Goal: Task Accomplishment & Management: Manage account settings

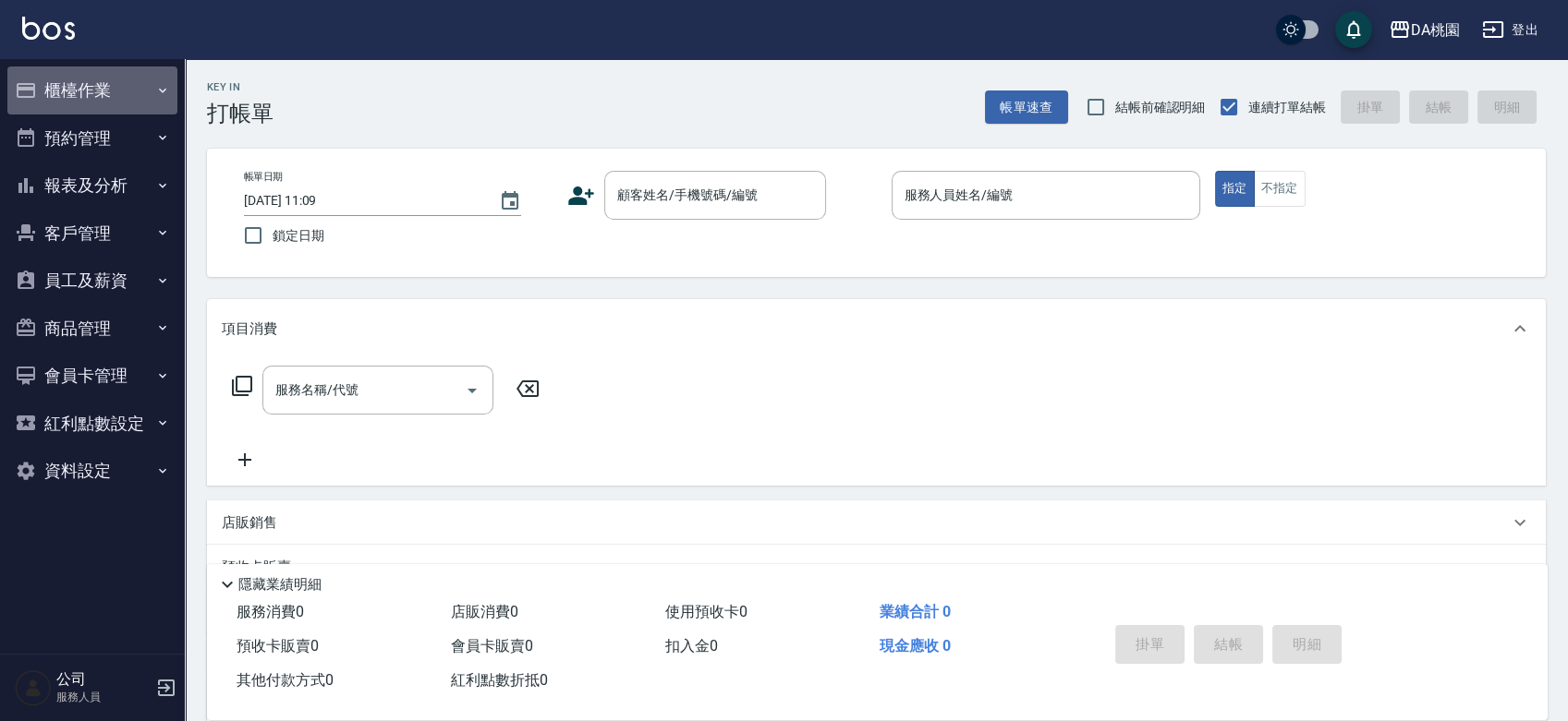
click at [91, 78] on button "櫃檯作業" at bounding box center [93, 91] width 170 height 48
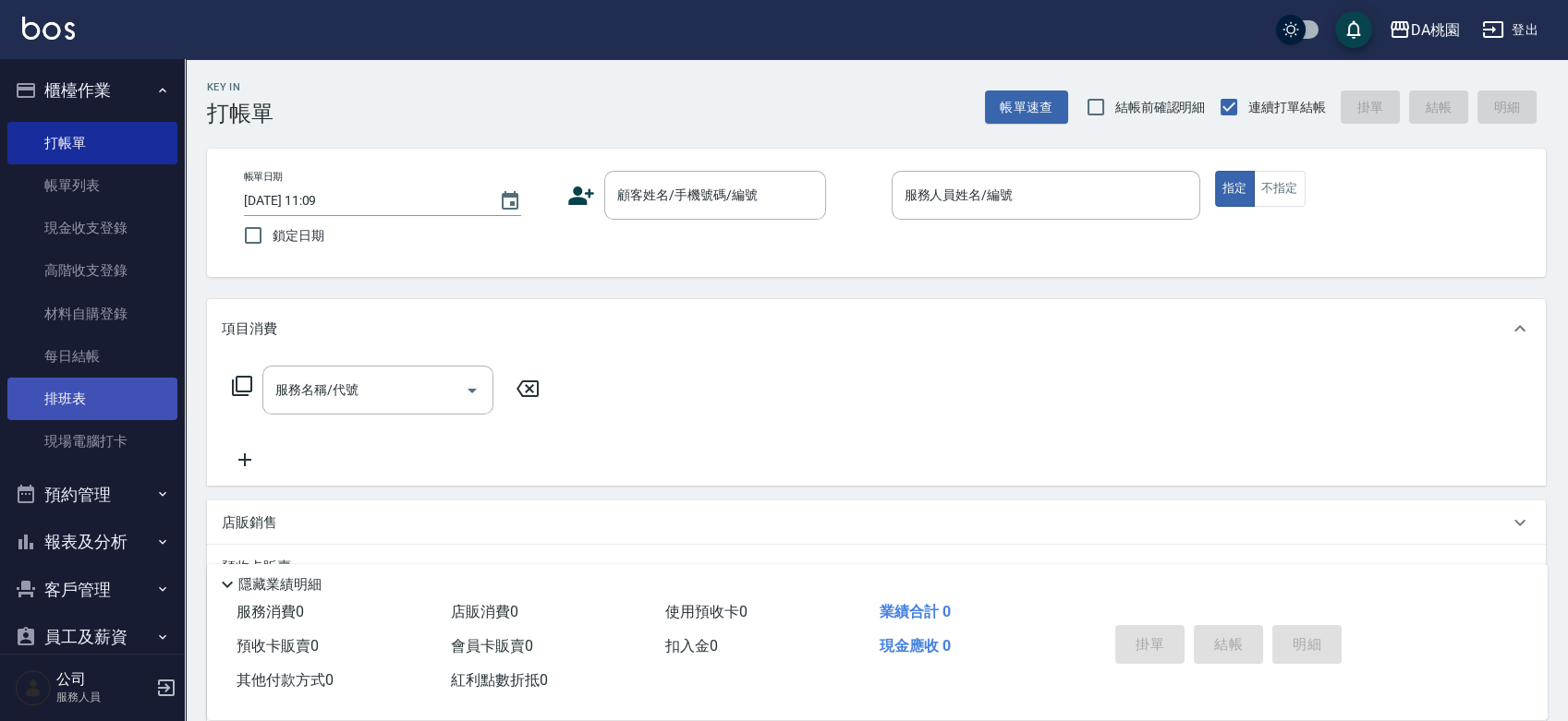
click at [77, 397] on link "排班表" at bounding box center [93, 399] width 170 height 43
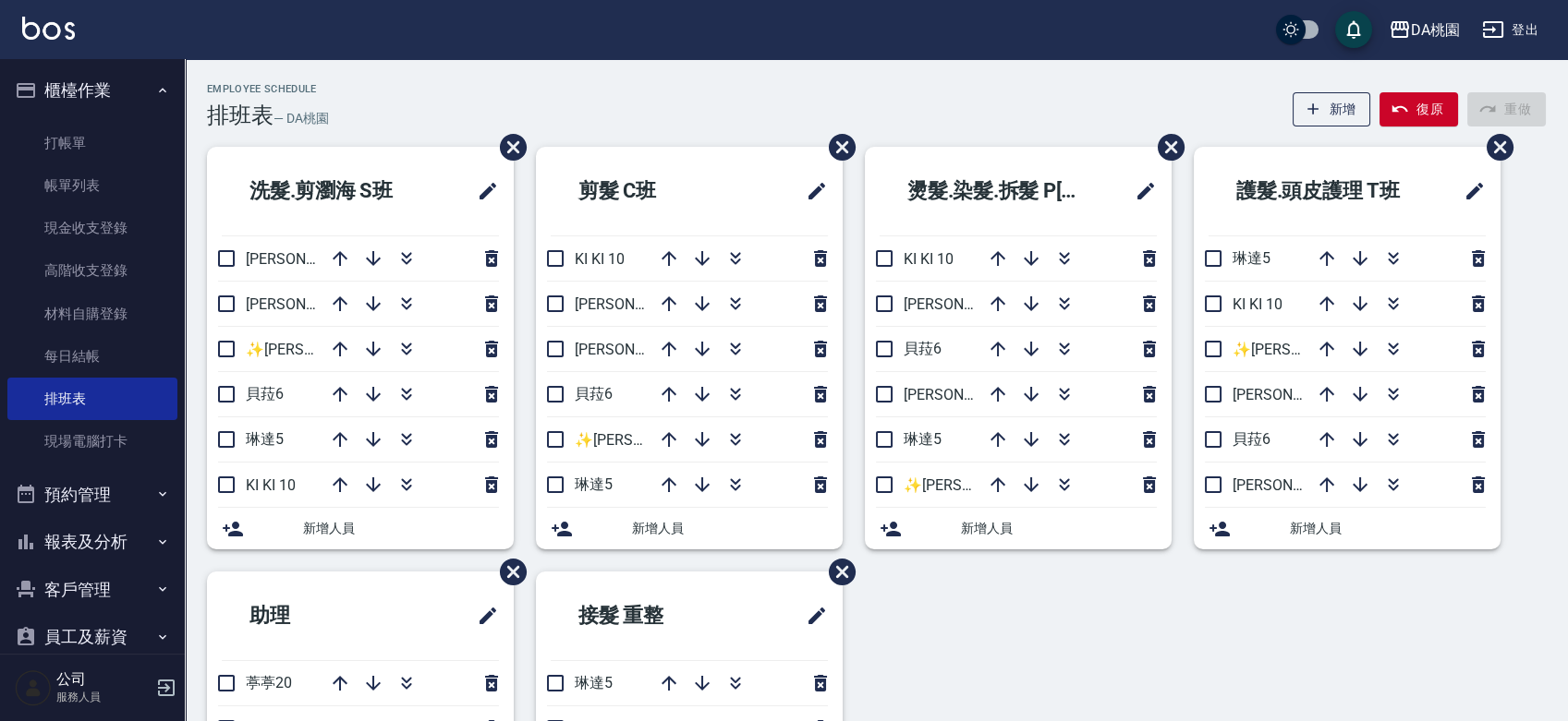
click at [1014, 649] on div "洗髮.剪瀏海 S班 愛莉絲3 桑妮8 ✨GARY蓋瑞 ✨16 貝菈6 琳達5 KI KI 10 新增人員 剪髮 C班 KI KI 10 愛莉絲3 桑妮8 貝菈…" at bounding box center [865, 572] width 1361 height 850
click at [721, 128] on div "Employee Schedule 排班表 — DA桃園 新增 復原 重做" at bounding box center [877, 106] width 1338 height 45
click at [733, 301] on icon "button" at bounding box center [734, 300] width 10 height 6
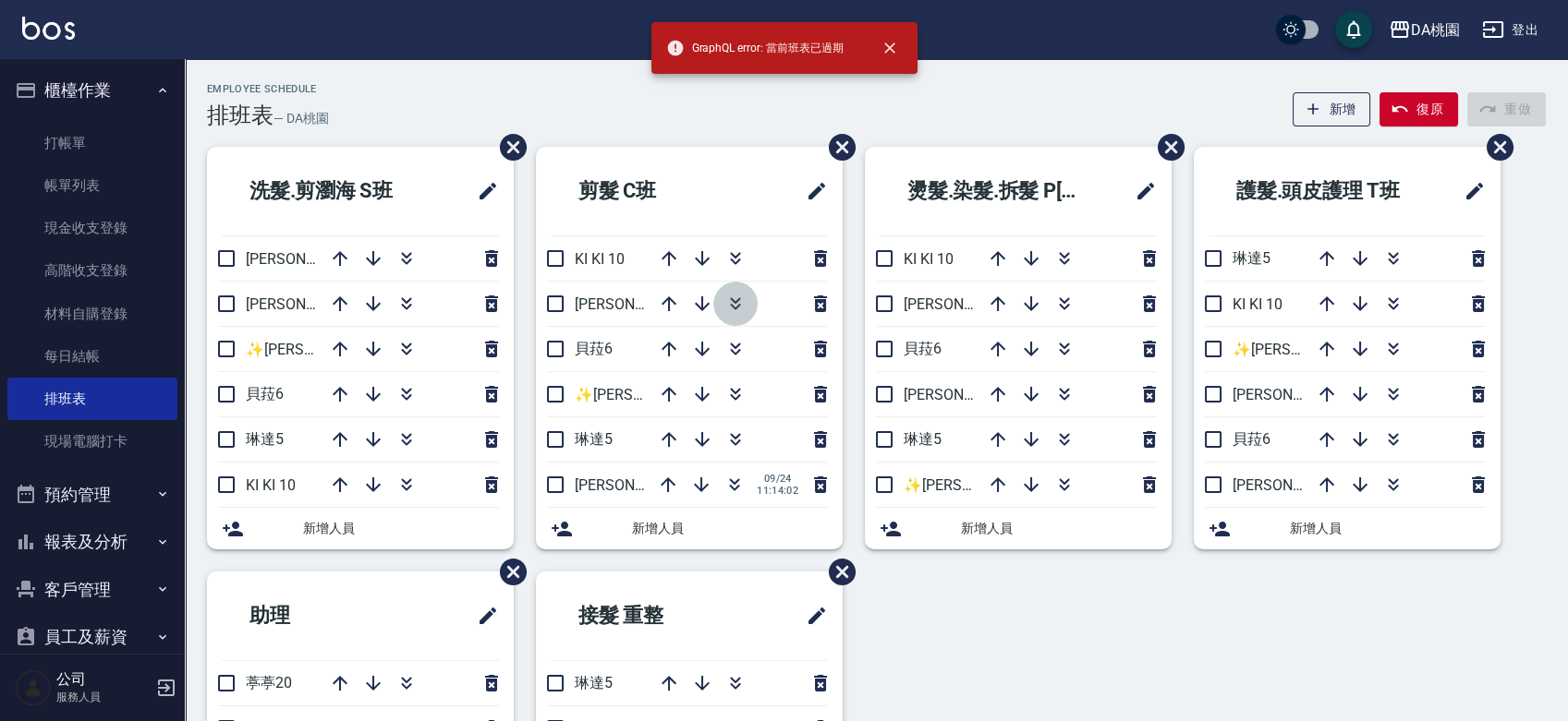
click at [734, 300] on icon "button" at bounding box center [735, 304] width 22 height 22
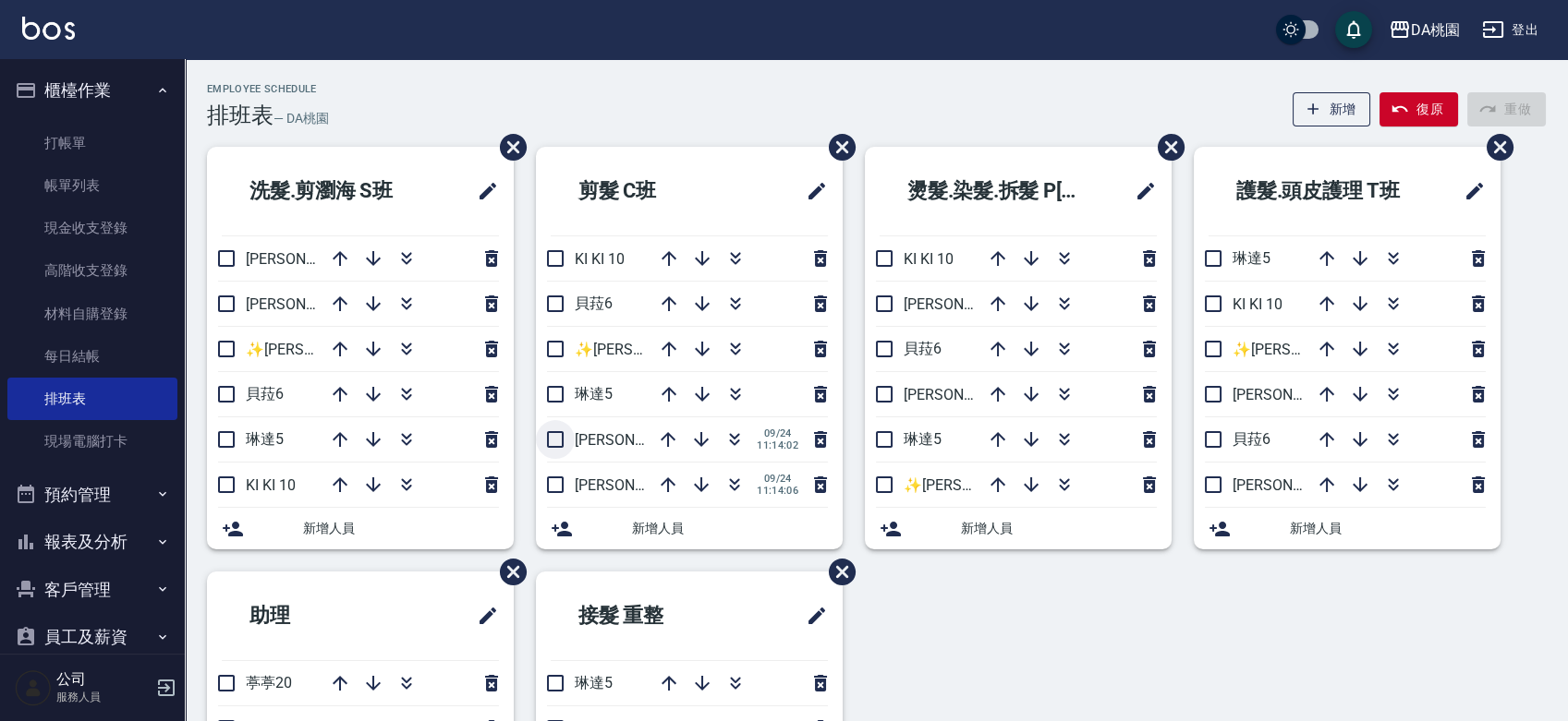
click at [558, 442] on input "checkbox" at bounding box center [555, 440] width 39 height 39
checkbox input "true"
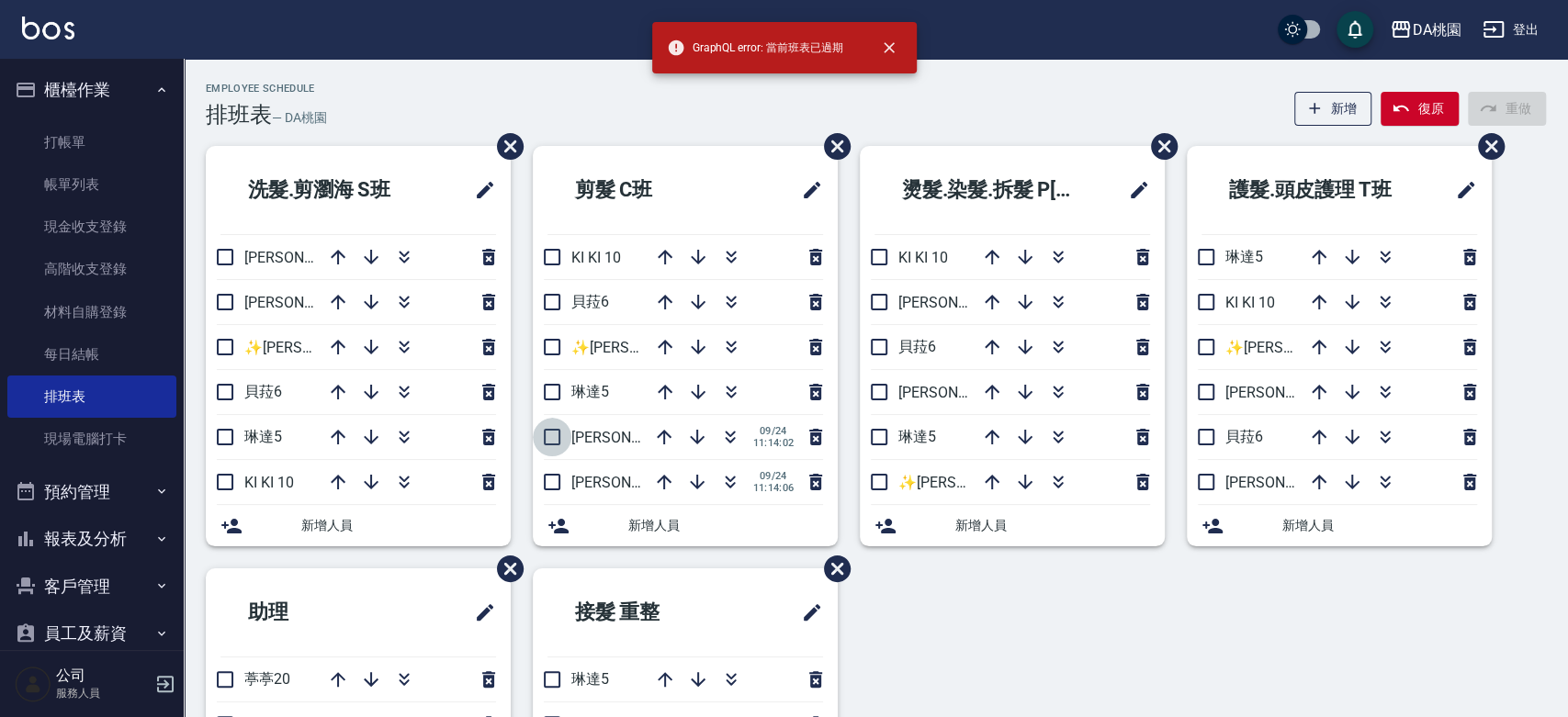
click at [555, 440] on input "checkbox" at bounding box center [552, 437] width 39 height 39
checkbox input "true"
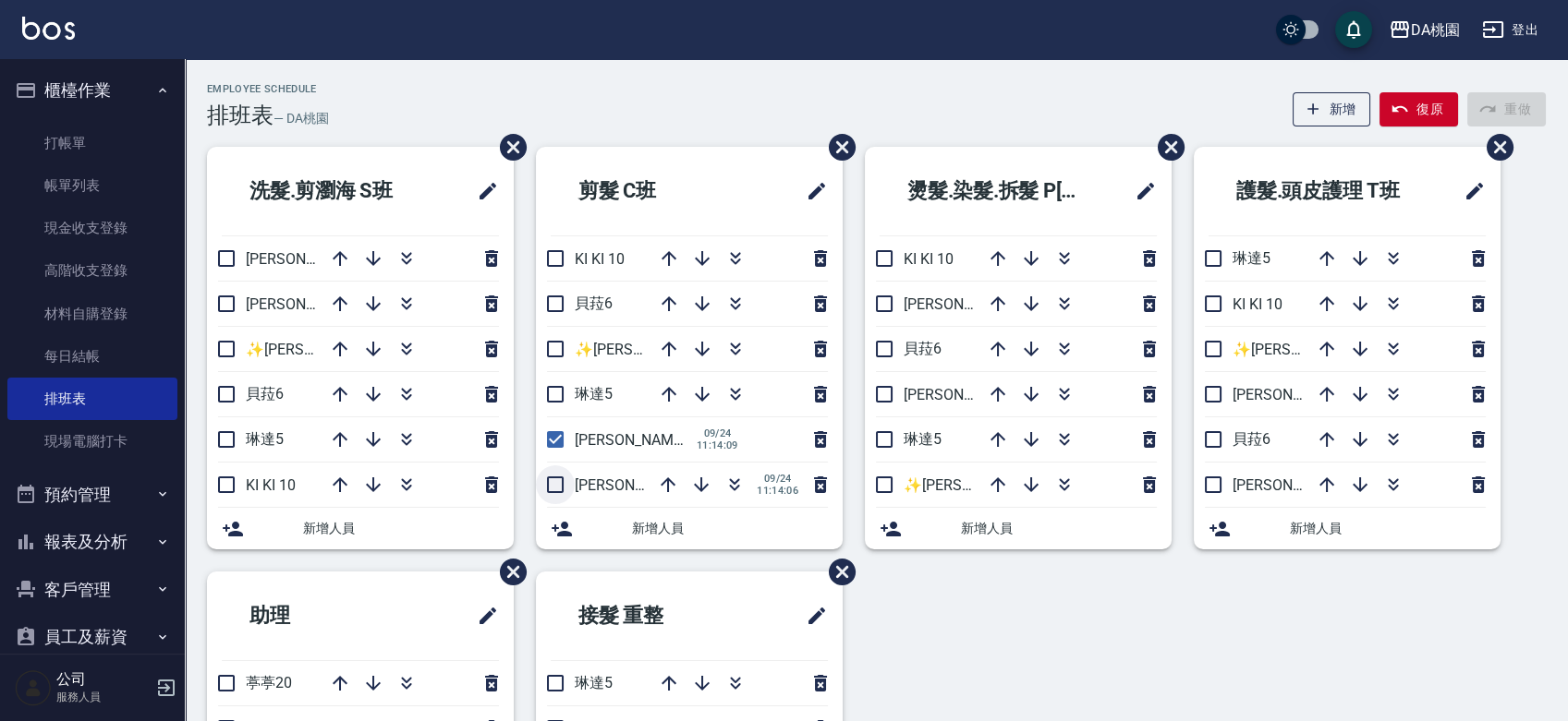
click at [551, 481] on input "checkbox" at bounding box center [555, 485] width 39 height 39
checkbox input "true"
click at [551, 481] on input "checkbox" at bounding box center [555, 485] width 39 height 39
checkbox input "false"
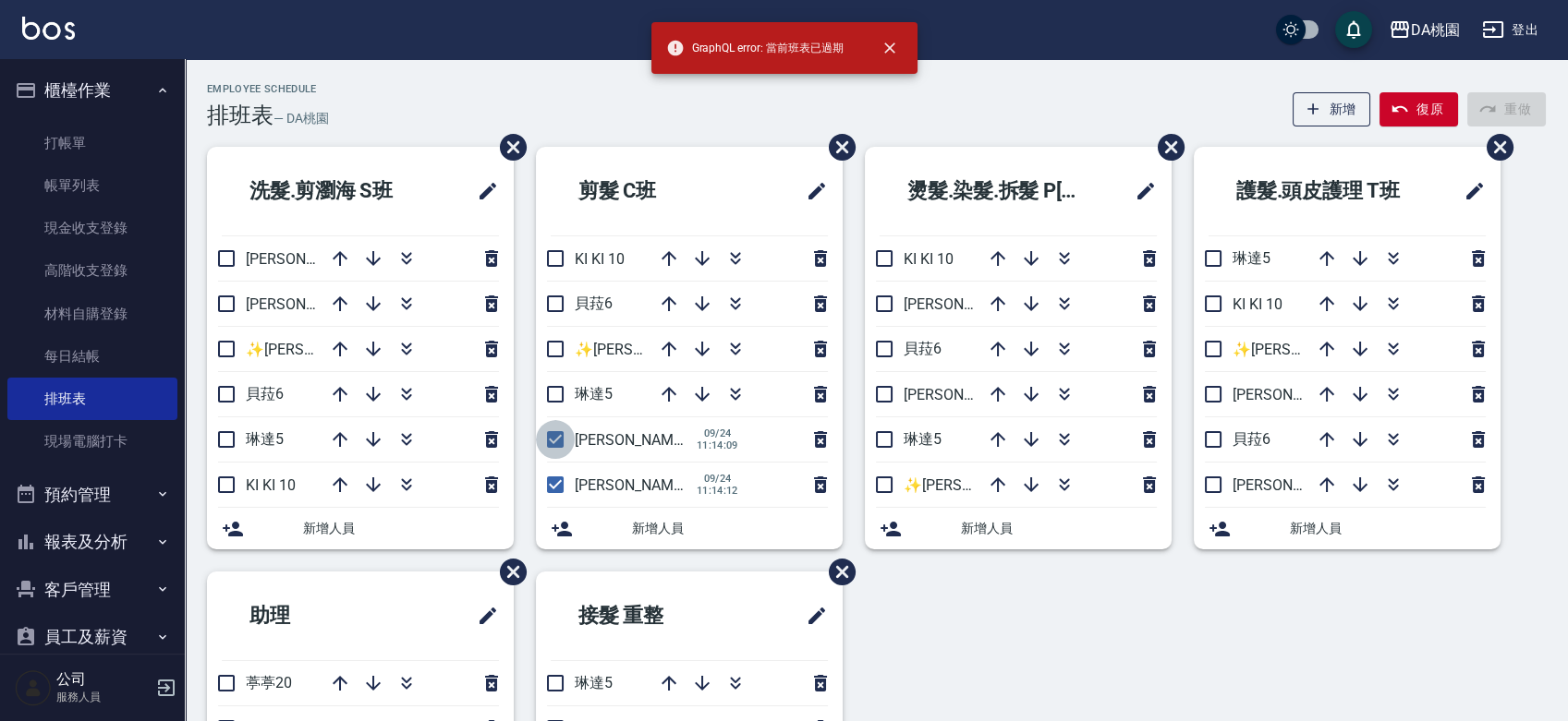
click at [551, 438] on input "checkbox" at bounding box center [555, 440] width 39 height 39
checkbox input "false"
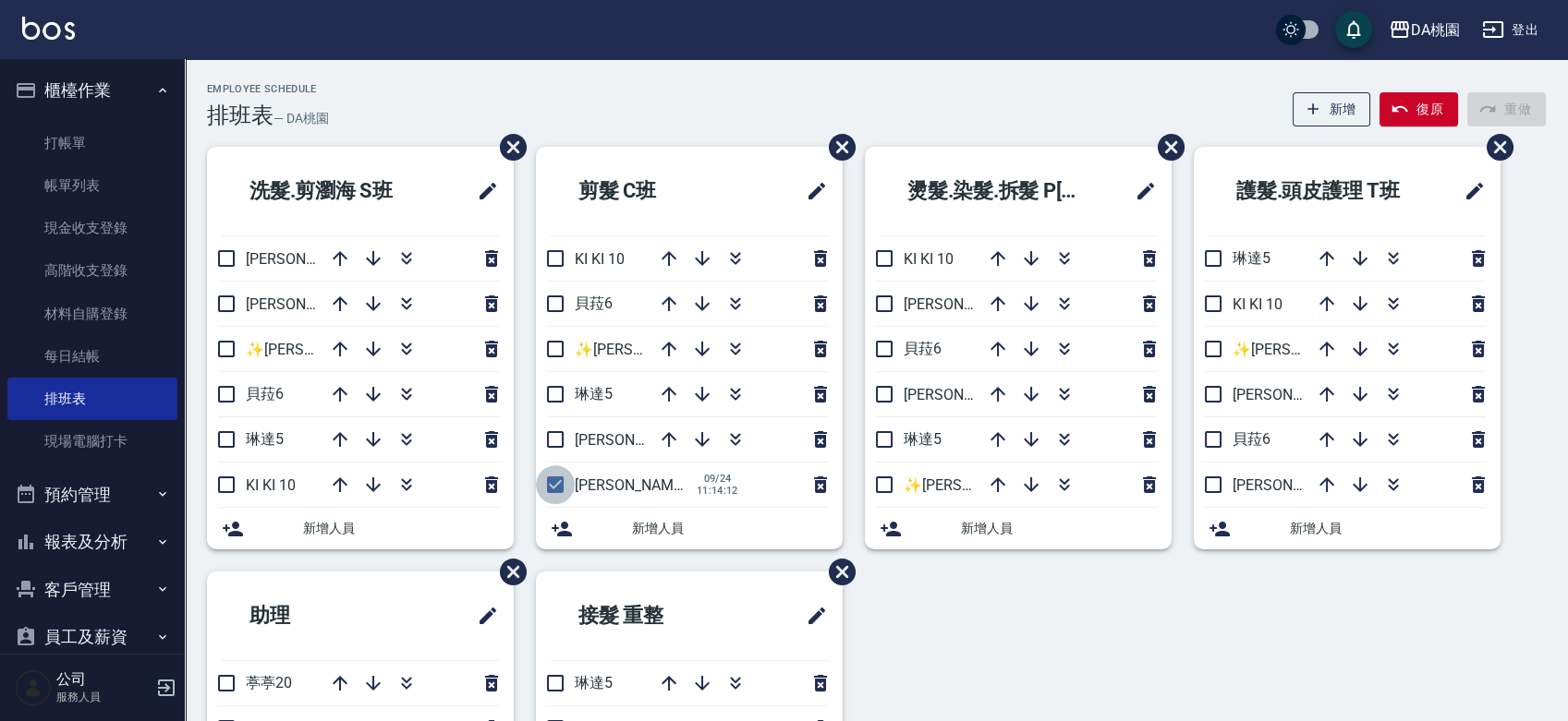
click at [554, 484] on input "checkbox" at bounding box center [555, 485] width 39 height 39
checkbox input "false"
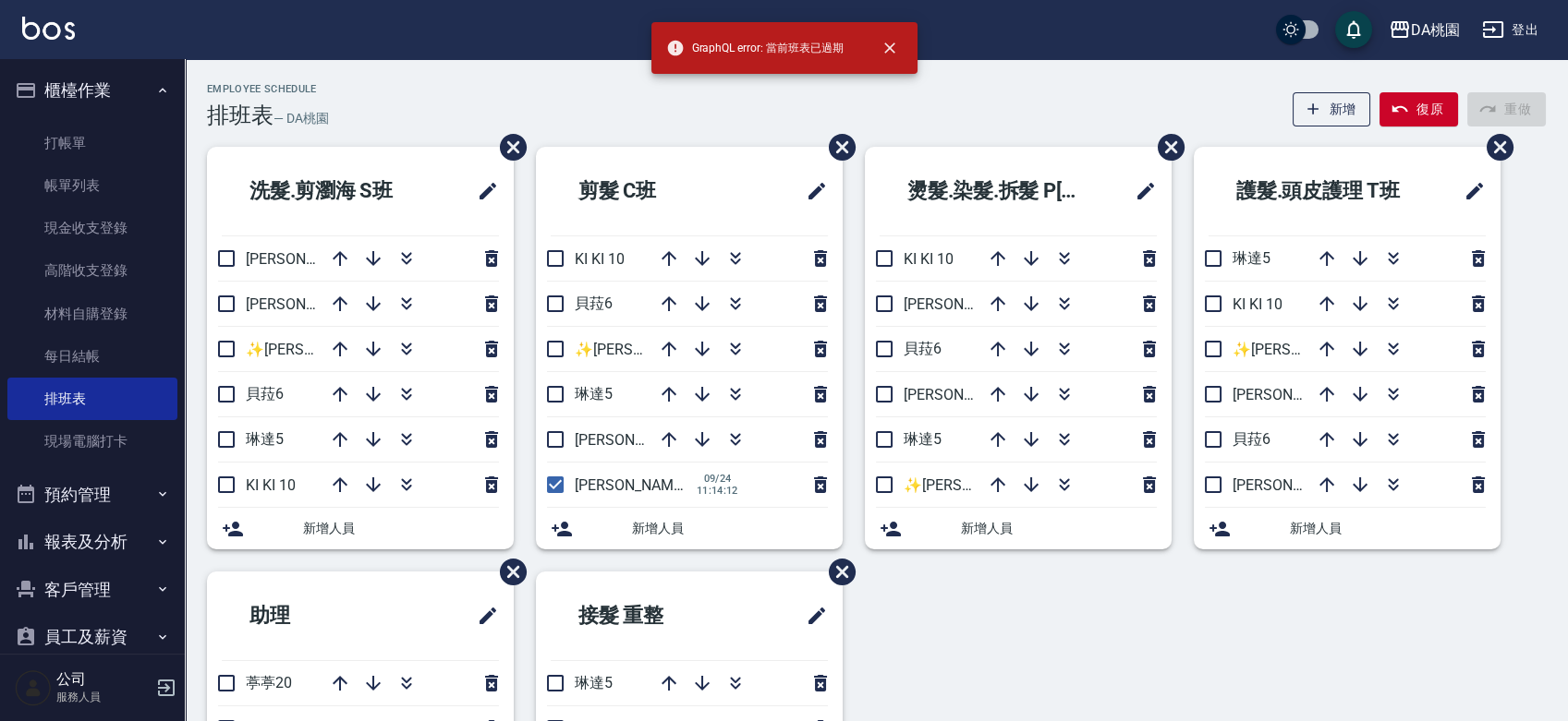
click at [554, 484] on input "checkbox" at bounding box center [555, 485] width 39 height 39
checkbox input "false"
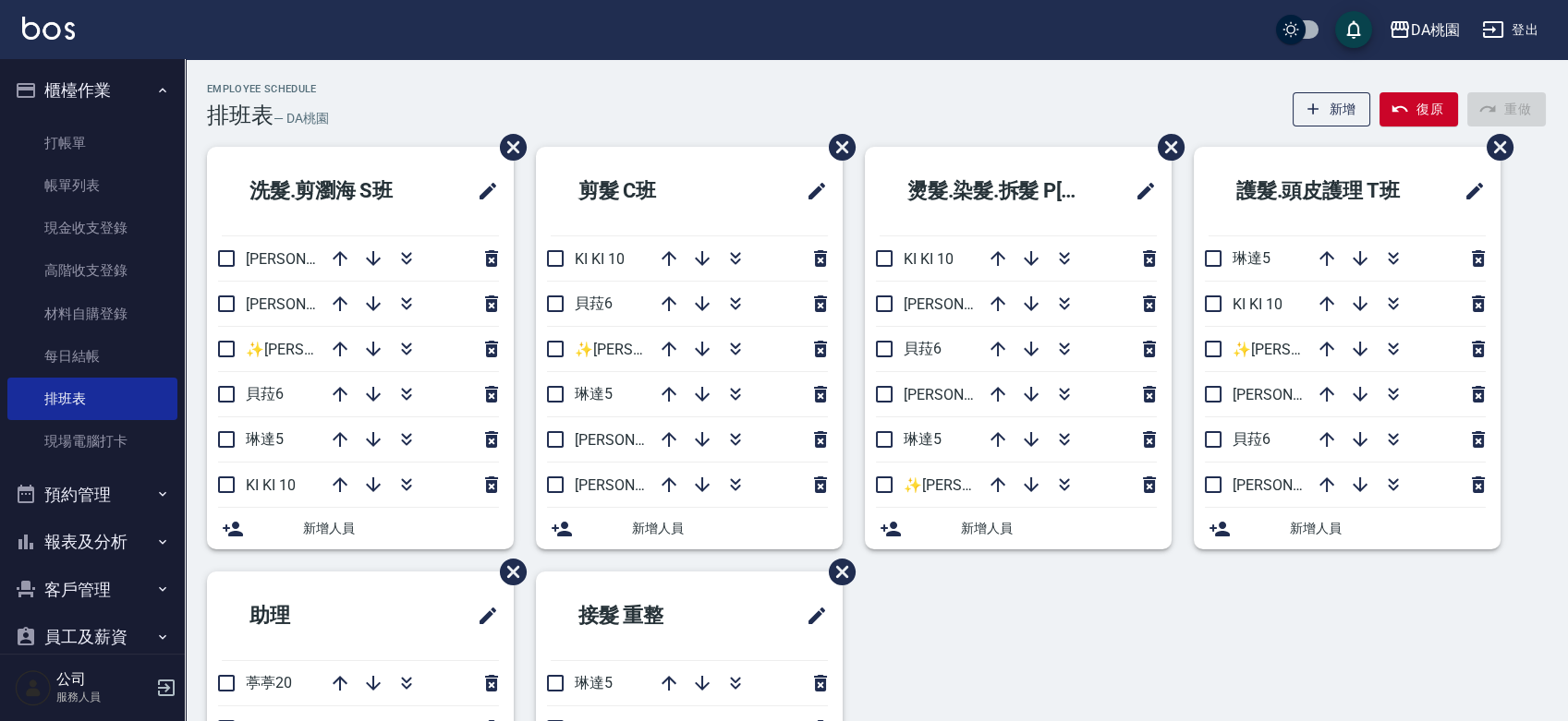
click at [617, 123] on div "Employee Schedule 排班表 — DA桃園 新增 復原 重做" at bounding box center [877, 106] width 1338 height 45
click at [1002, 97] on div "Employee Schedule 排班表 — DA桃園 新增 復原 重做" at bounding box center [877, 106] width 1338 height 45
click at [998, 98] on div "Employee Schedule 排班表 — DA桃園 新增 復原 重做" at bounding box center [877, 106] width 1338 height 45
click at [653, 107] on div "Employee Schedule 排班表 — DA桃園 新增 復原 重做" at bounding box center [877, 106] width 1338 height 45
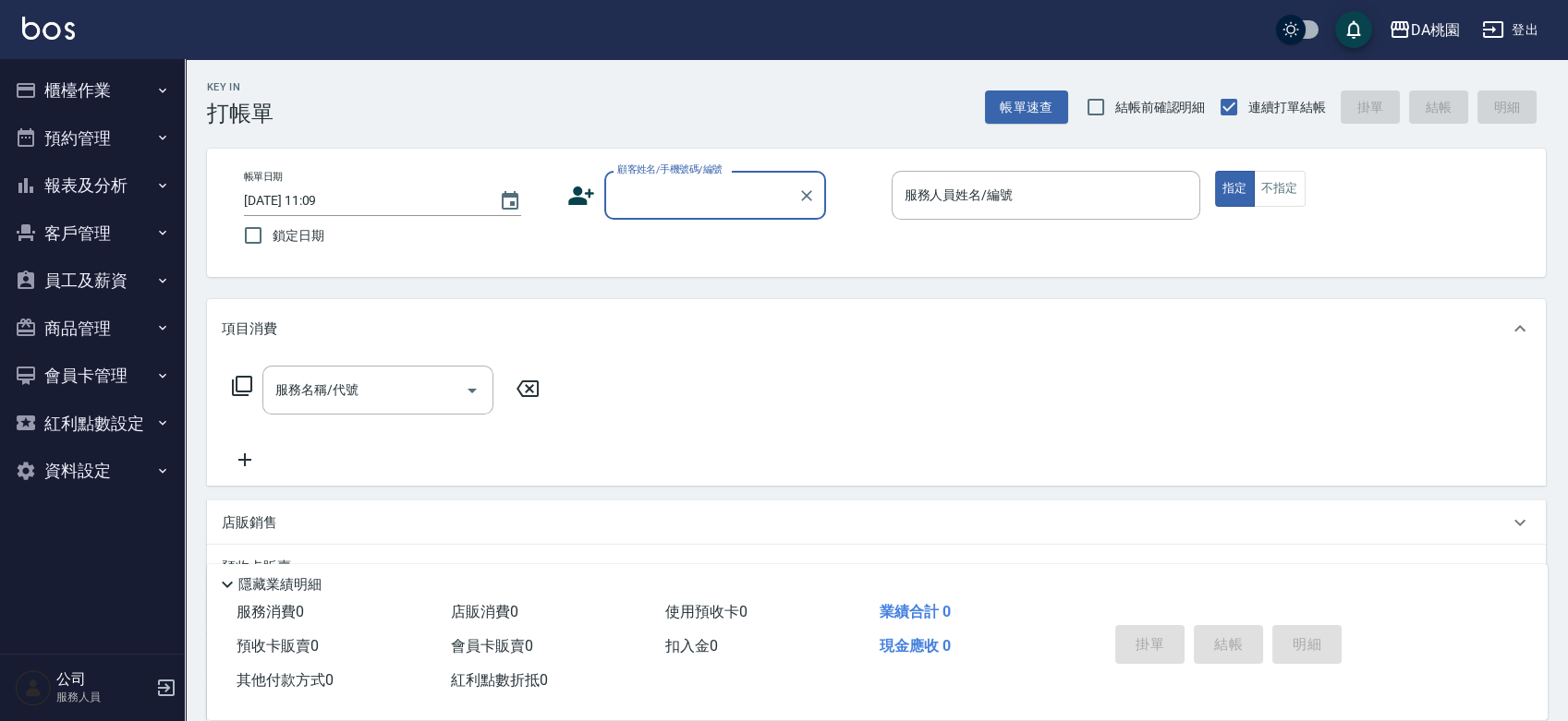
click at [865, 240] on div "帳單日期 [DATE] 11:09 鎖定日期 顧客姓名/手機號碼/編號 顧客姓名/手機號碼/編號 服務人員姓名/編號 服務人員姓名/編號 指定 不指定" at bounding box center [877, 213] width 1294 height 84
type input "公司/公司00040/00040"
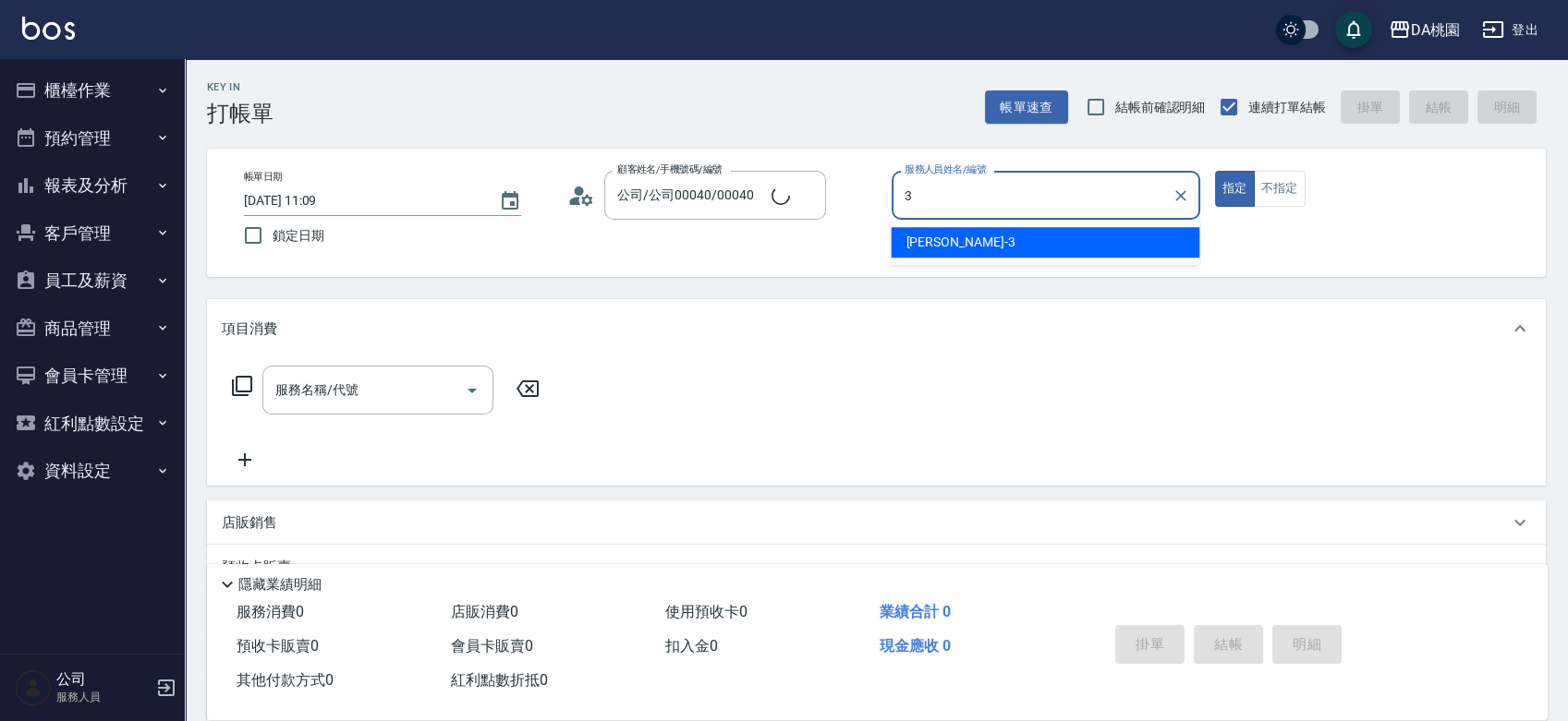
type input "3"
type button "true"
type input "愛莉絲-3"
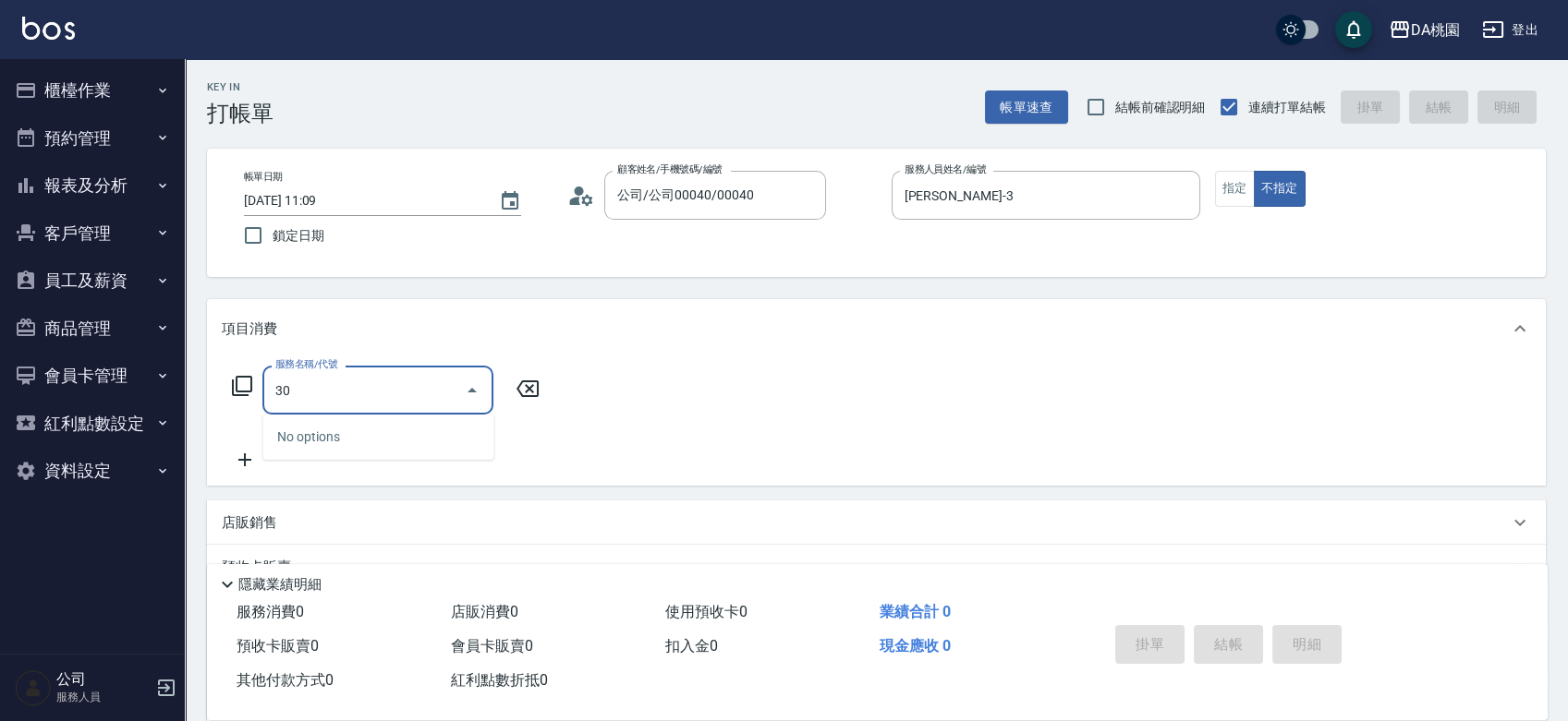
type input "303"
type input "30"
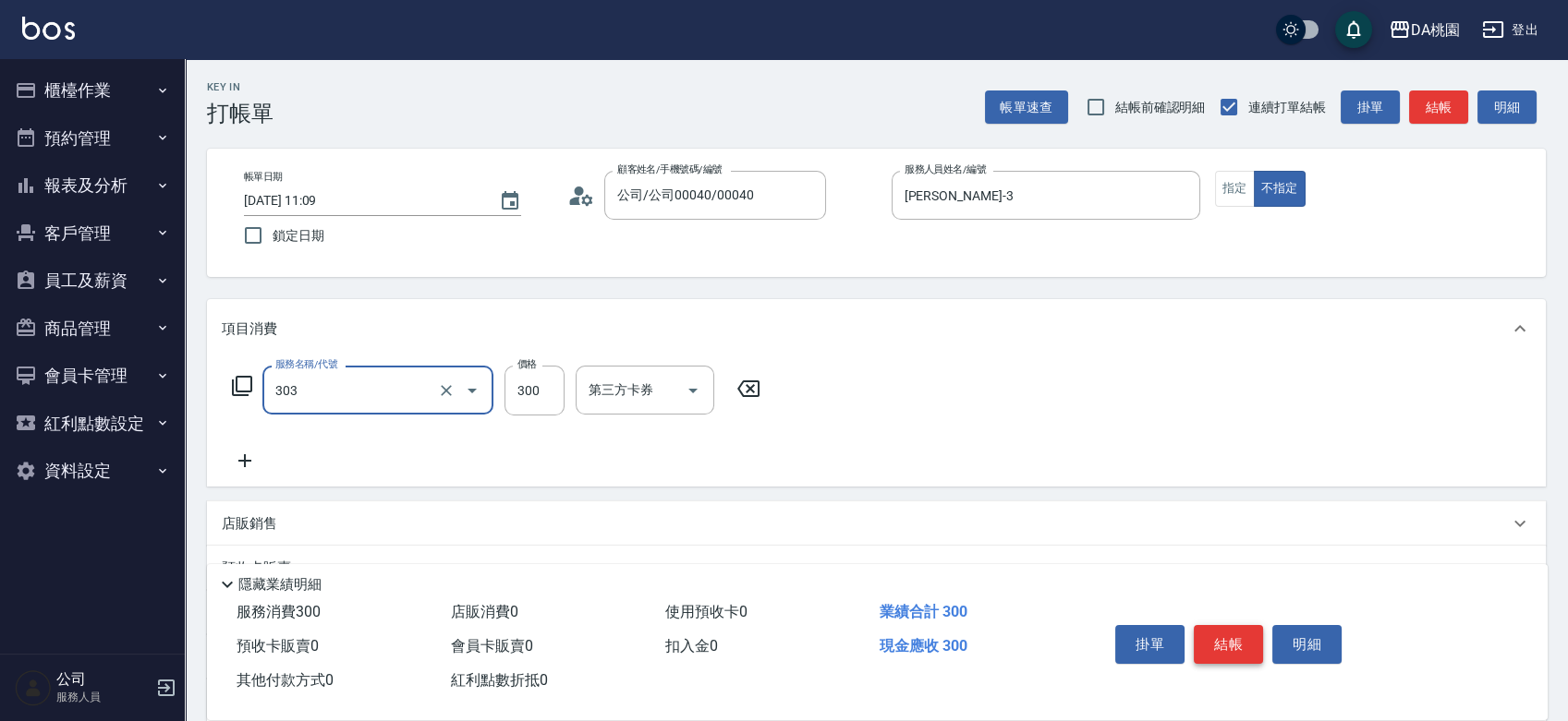
type input "A級剪髮(303)"
click at [1234, 636] on button "結帳" at bounding box center [1227, 645] width 69 height 39
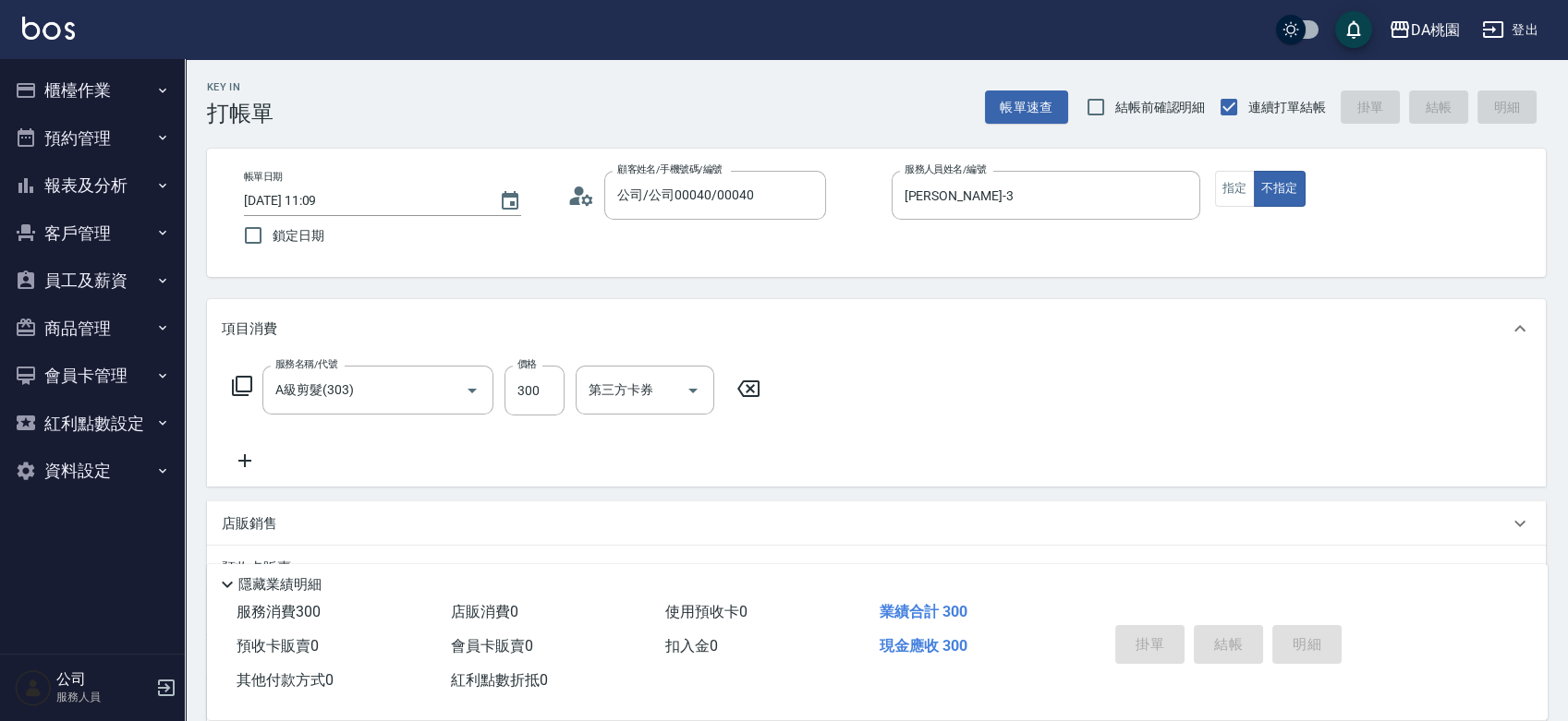
type input "2025/09/24 11:57"
type input "0"
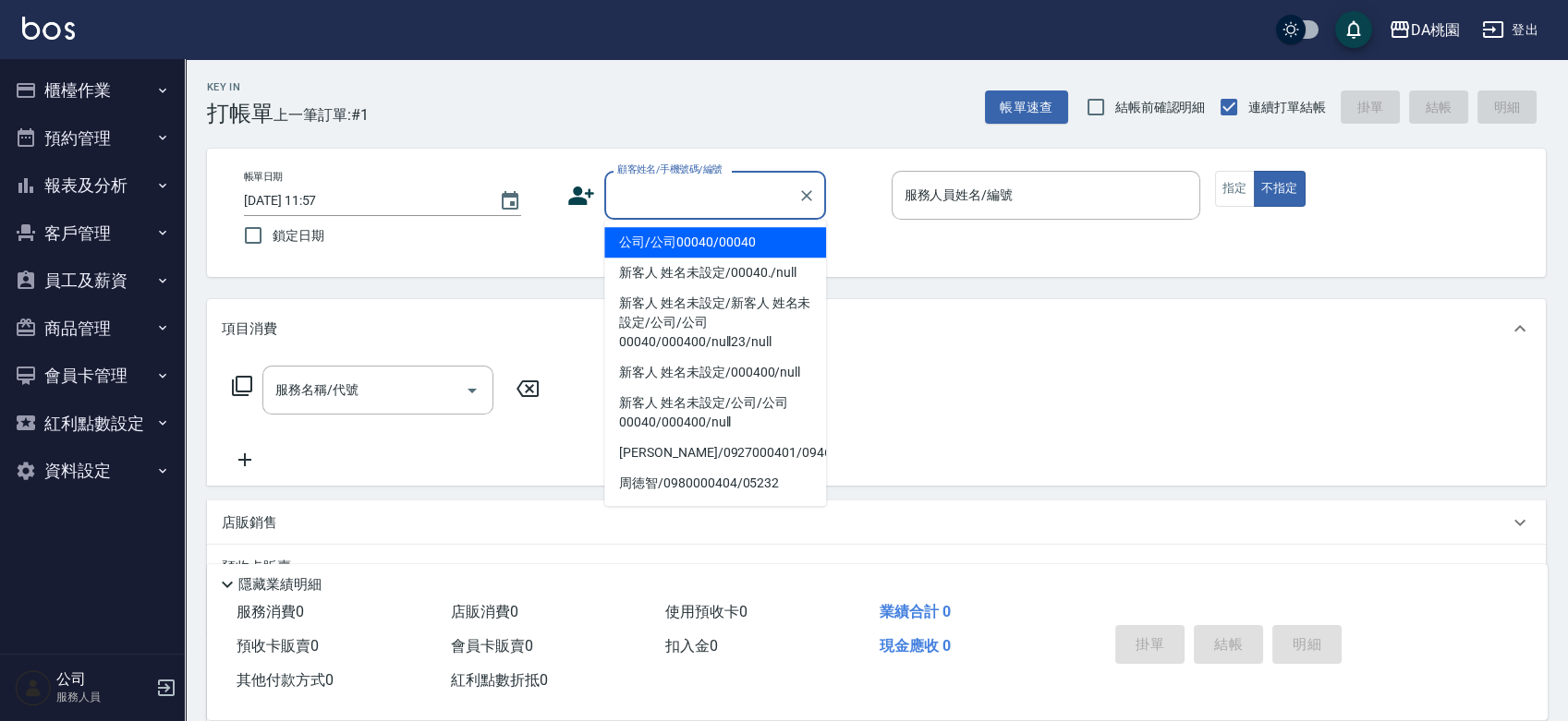
click at [655, 184] on div "顧客姓名/手機號碼/編號 顧客姓名/手機號碼/編號" at bounding box center [716, 195] width 222 height 49
type input "公司/公司00040/00040"
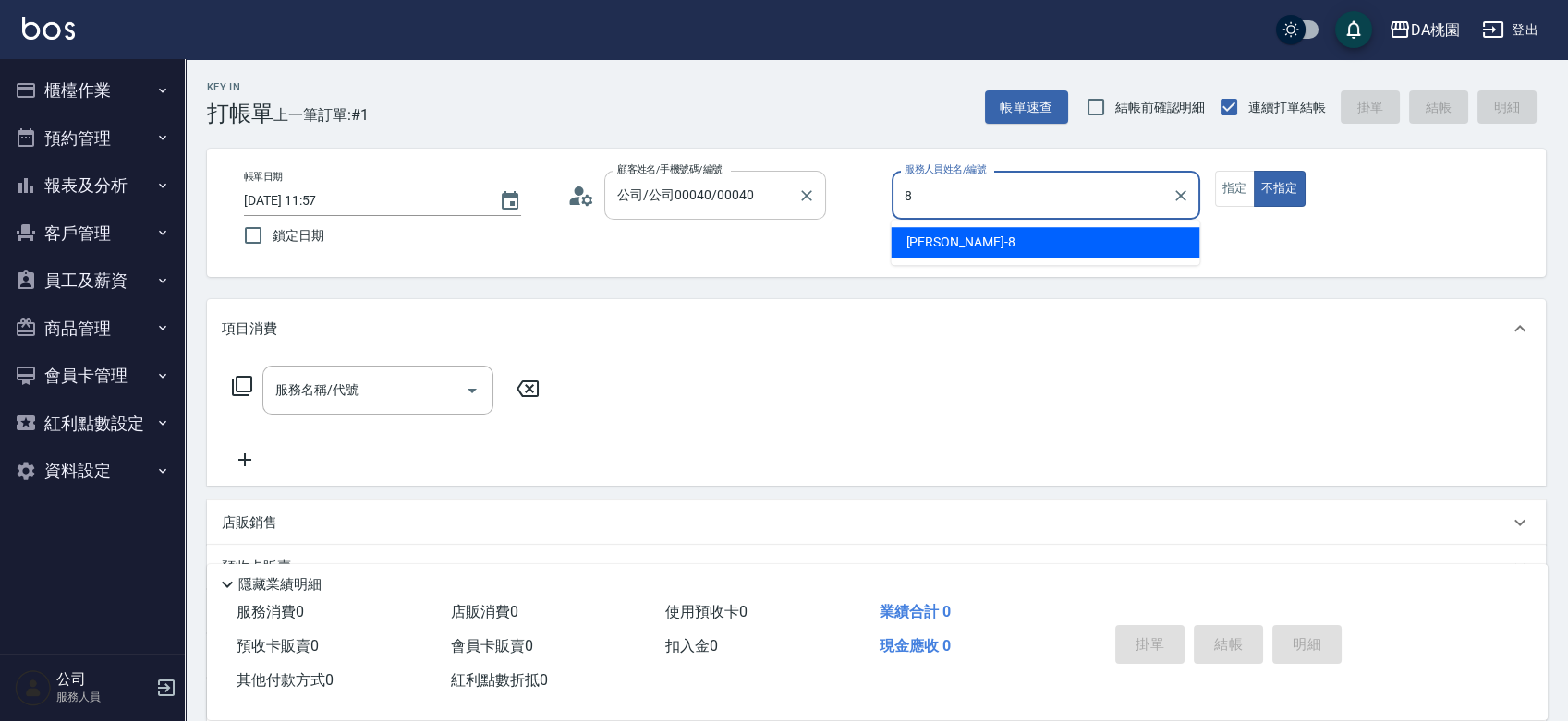
type input "桑妮-8"
type button "false"
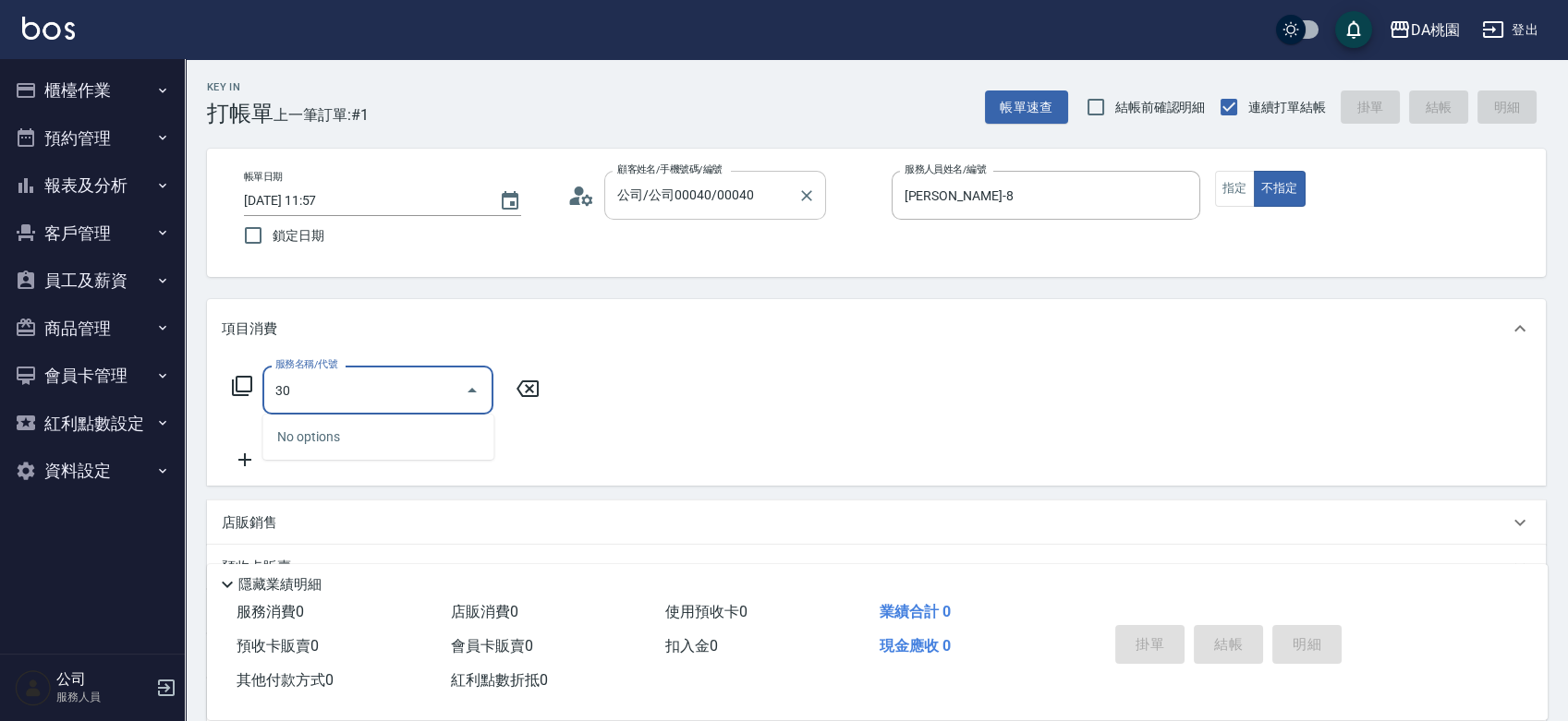
type input "303"
type input "30"
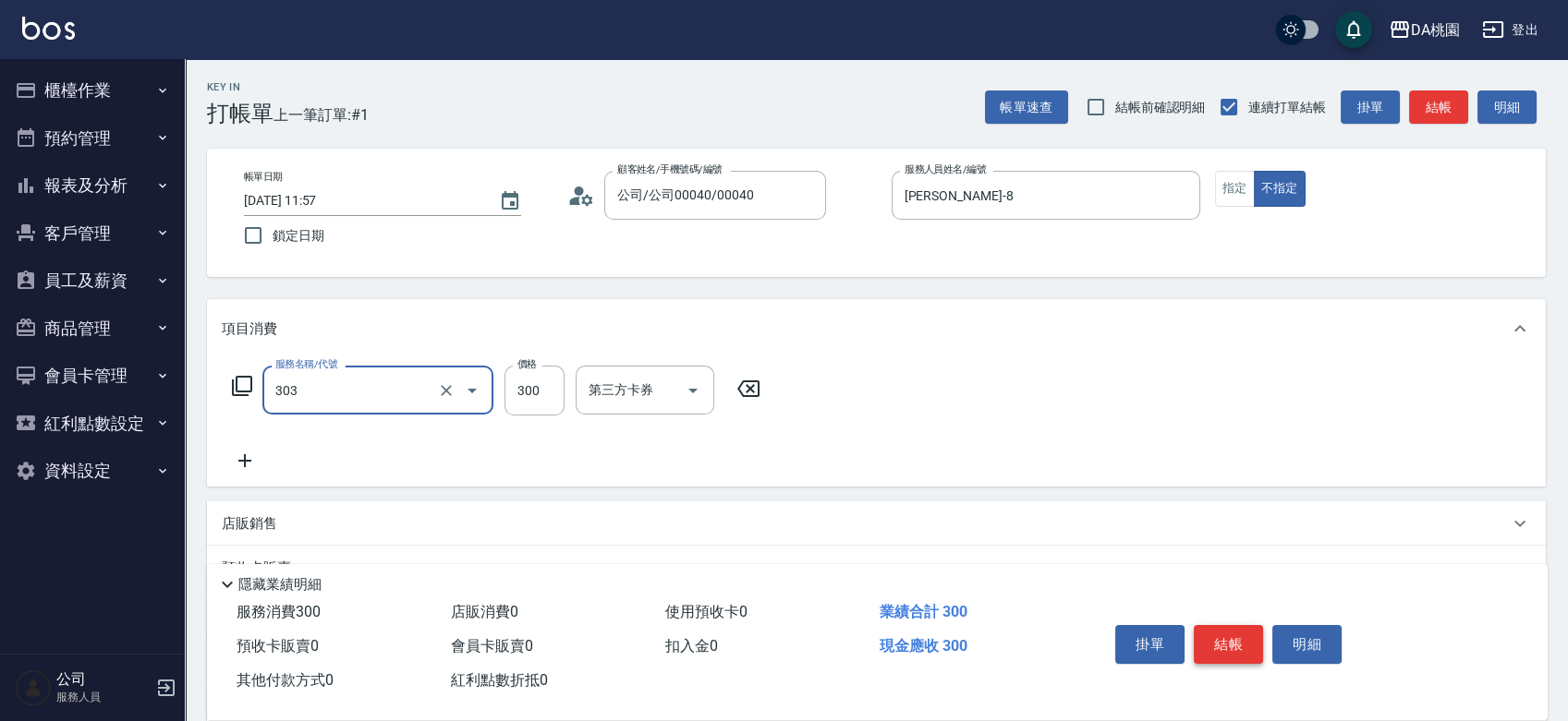
type input "A級剪髮(303)"
click at [1220, 636] on button "結帳" at bounding box center [1227, 645] width 69 height 39
type input "0"
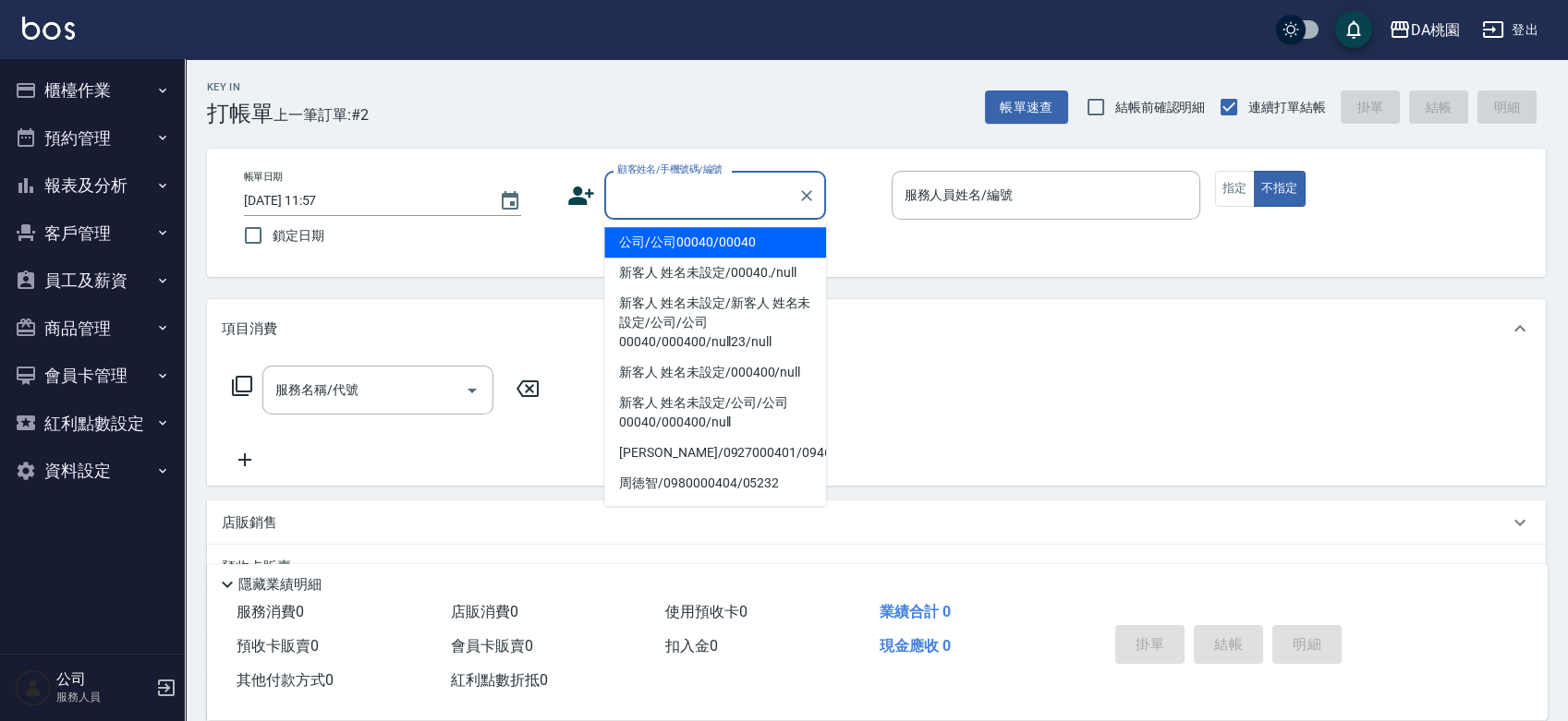
click at [724, 205] on input "顧客姓名/手機號碼/編號" at bounding box center [702, 195] width 178 height 32
click at [724, 244] on li "公司/公司00040/00040" at bounding box center [716, 242] width 222 height 31
type input "公司/公司00040/00040"
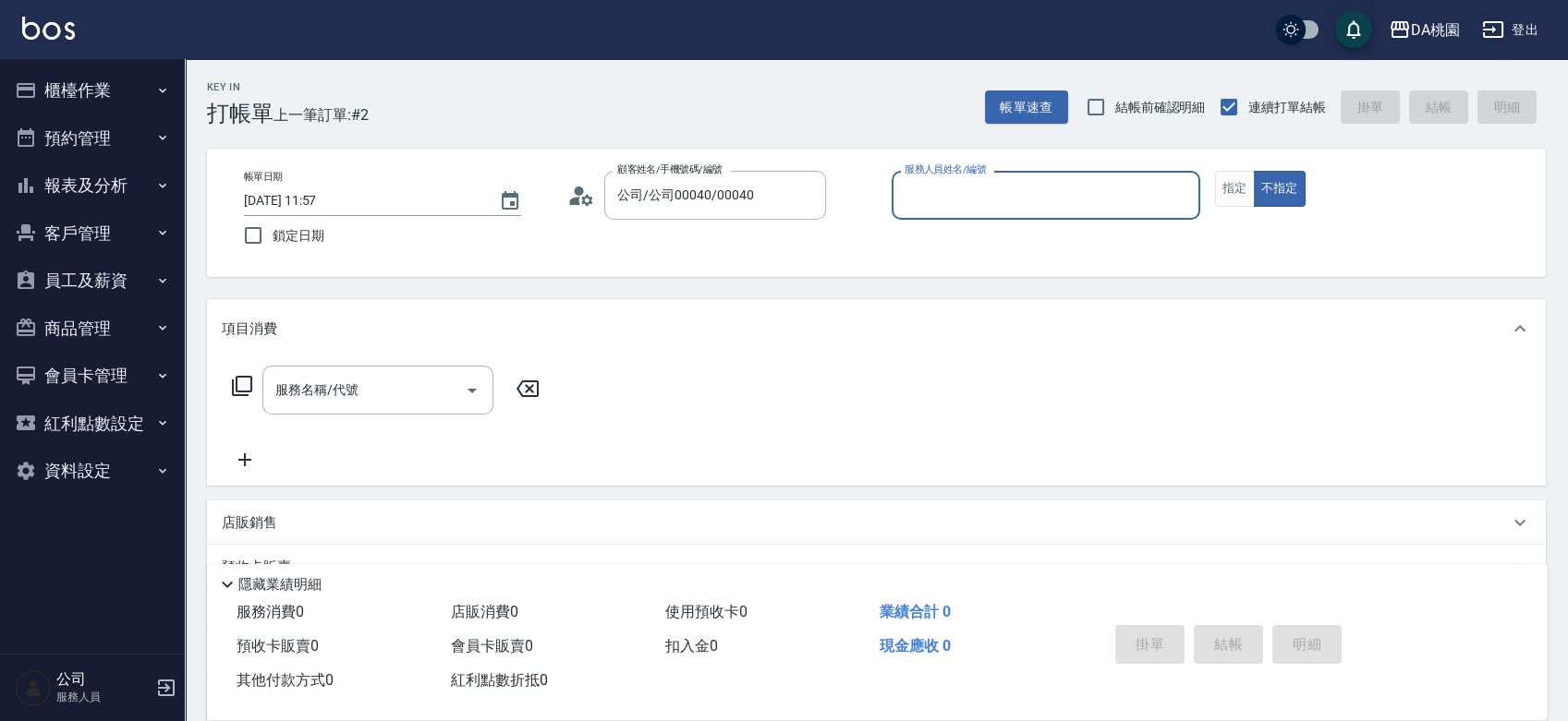
click at [1024, 184] on input "服務人員姓名/編號" at bounding box center [1045, 195] width 292 height 32
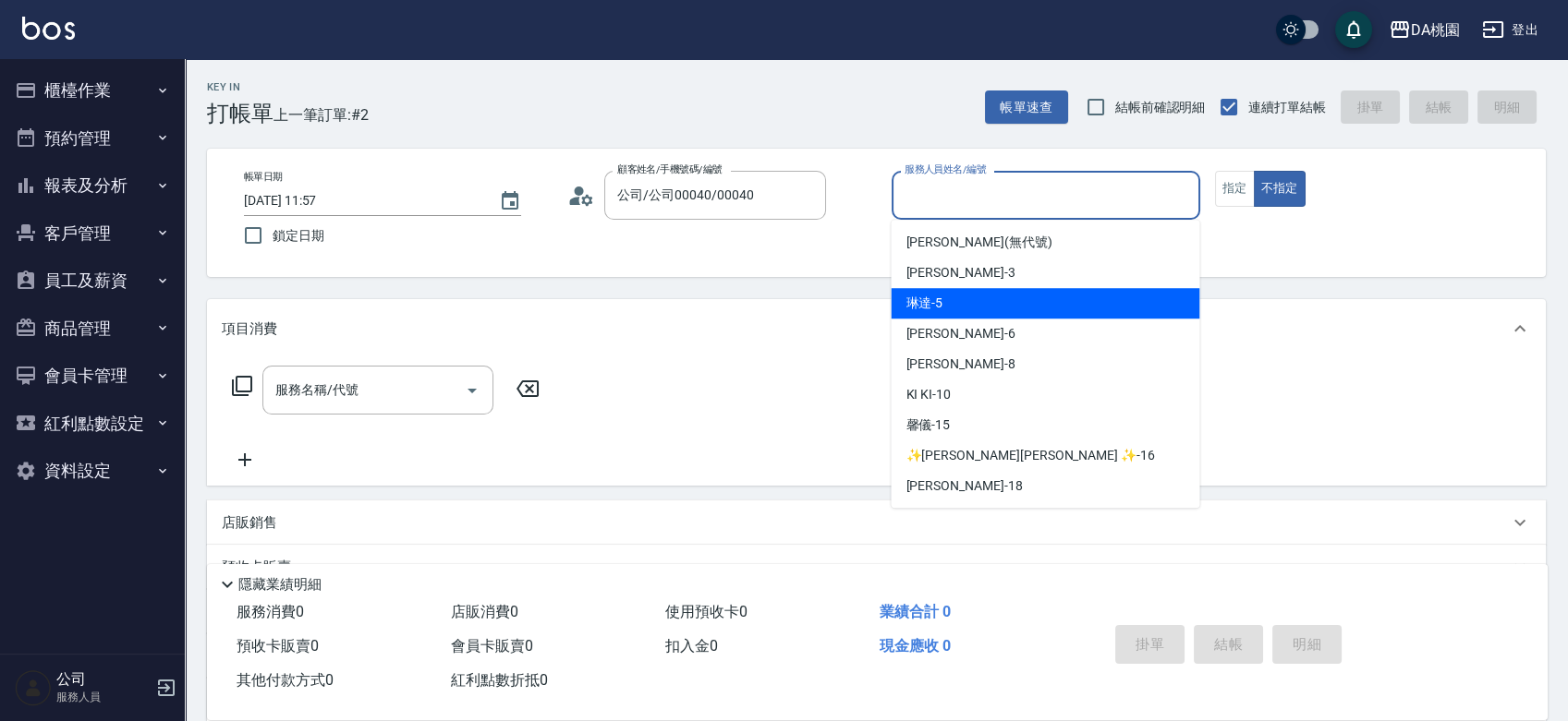
click at [1024, 296] on div "琳達 -5" at bounding box center [1044, 303] width 308 height 31
type input "琳達-5"
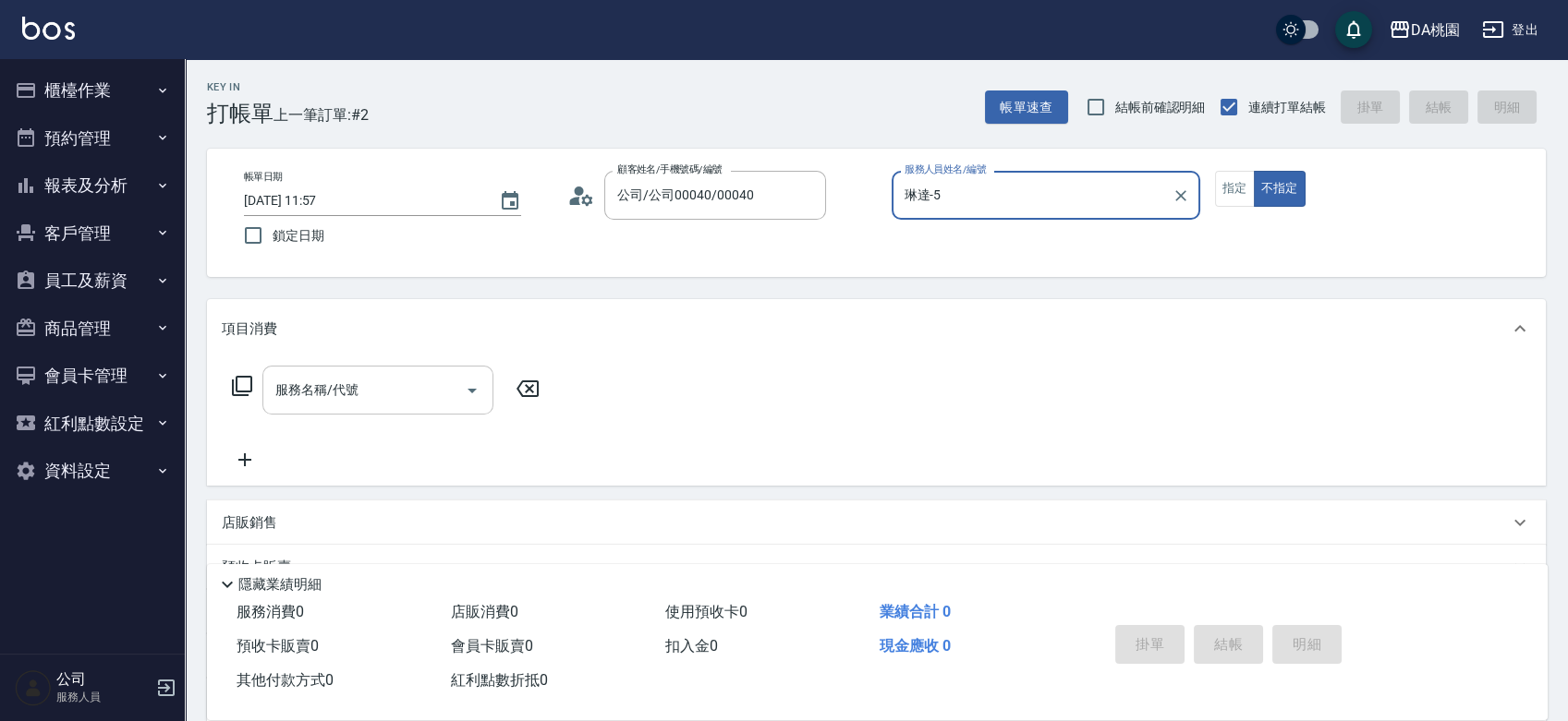
click at [427, 379] on input "服務名稱/代號" at bounding box center [364, 390] width 187 height 32
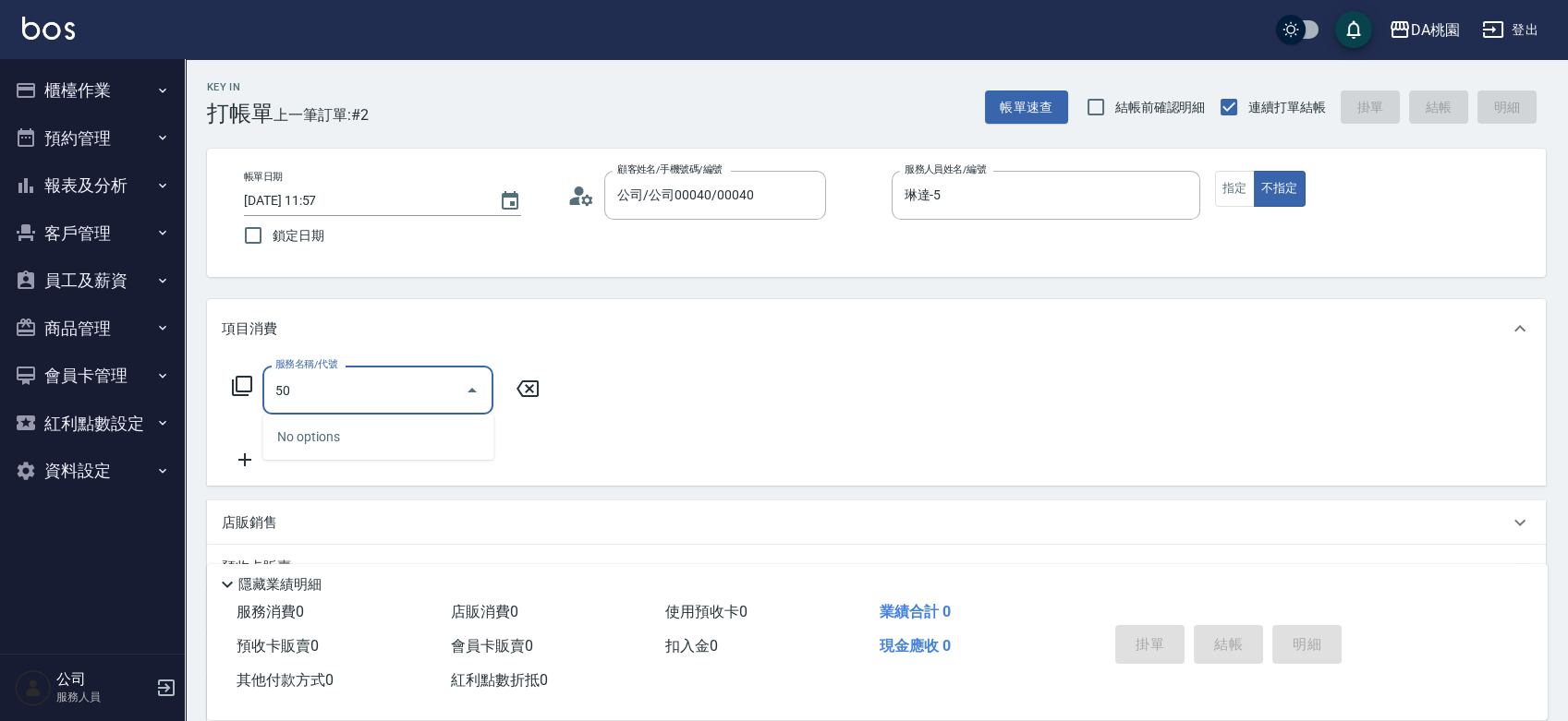
type input "500"
type input "20"
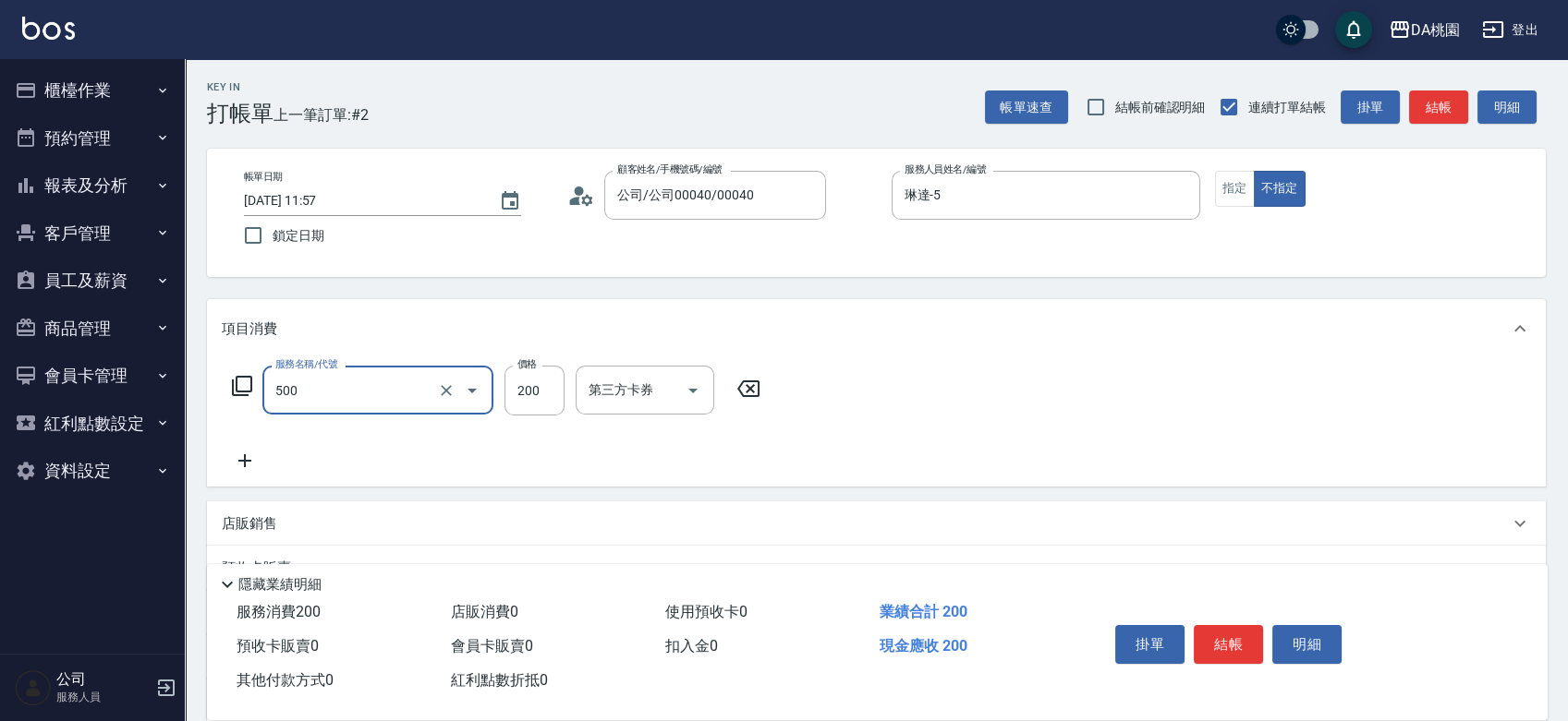
type input "洗髮(500)"
type input "2"
type input "0"
type input "250"
type input "20"
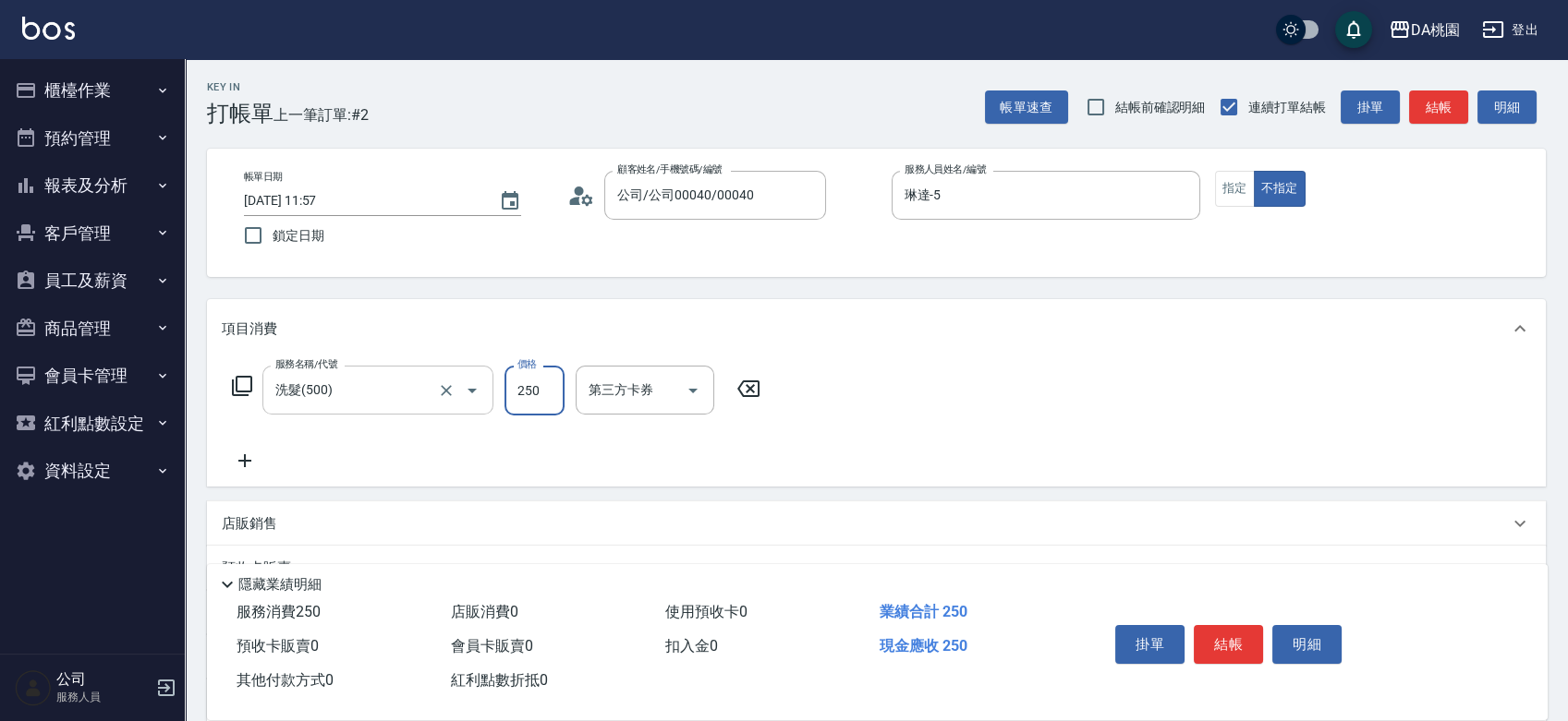
type input "250"
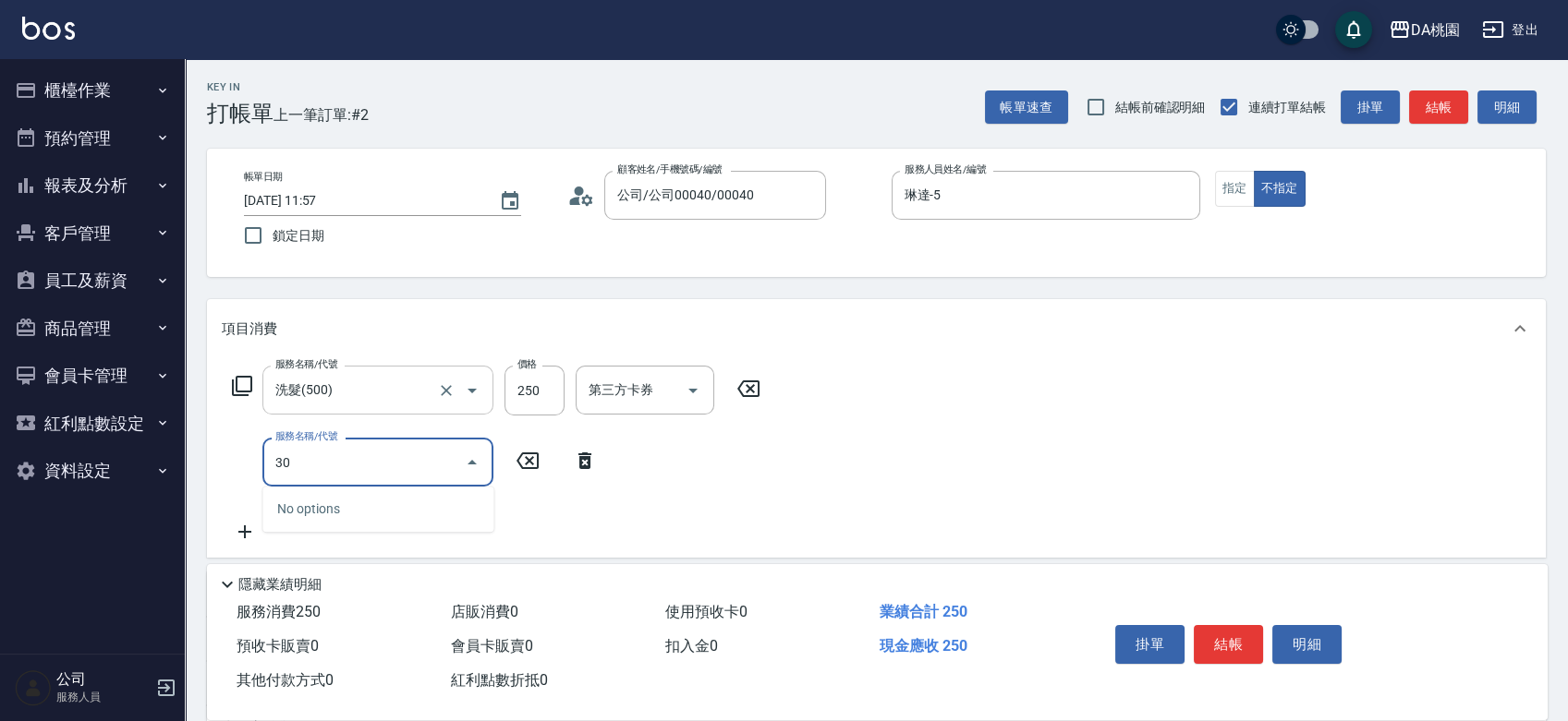
type input "303"
type input "50"
type input "A級剪髮(303)"
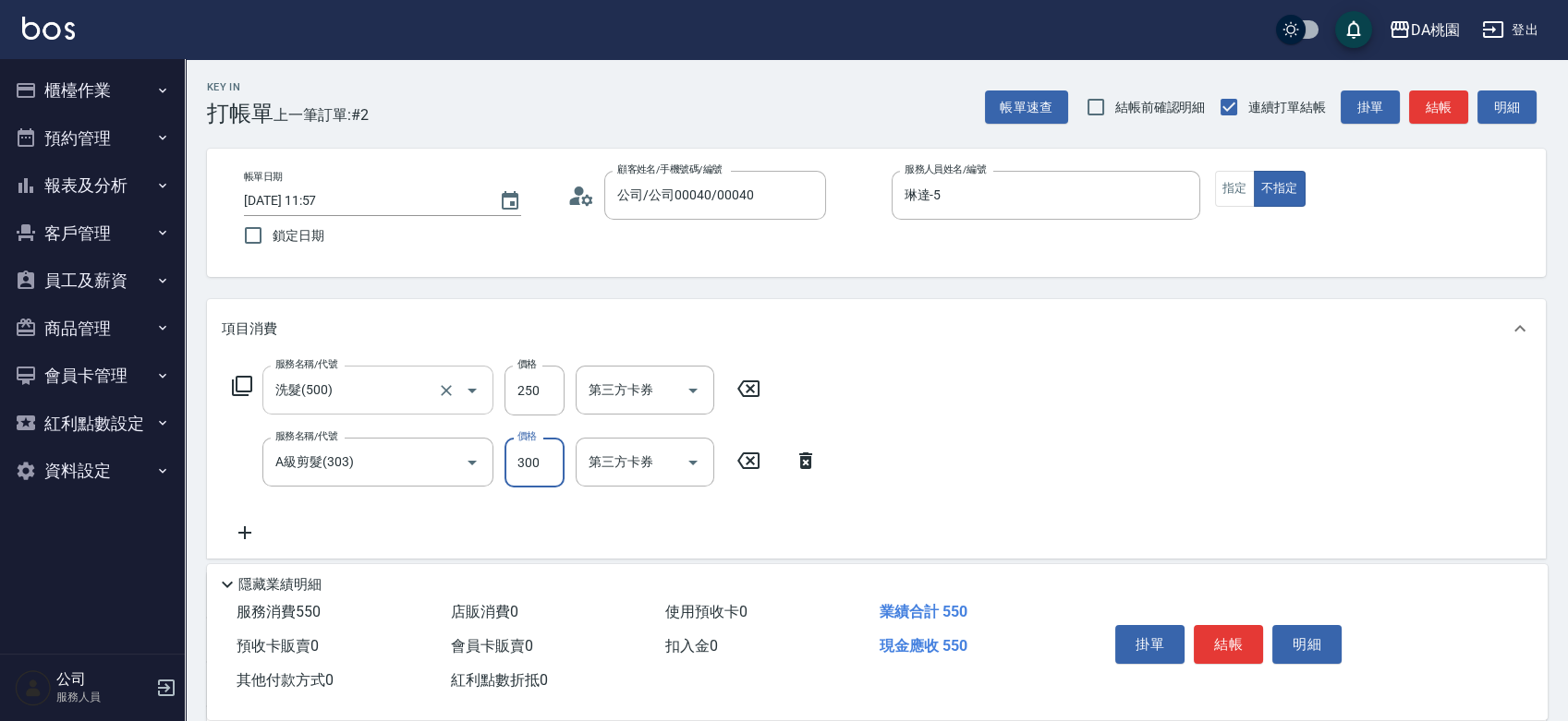
type input "20"
type input "350"
type input "60"
click at [1219, 631] on button "結帳" at bounding box center [1227, 645] width 69 height 39
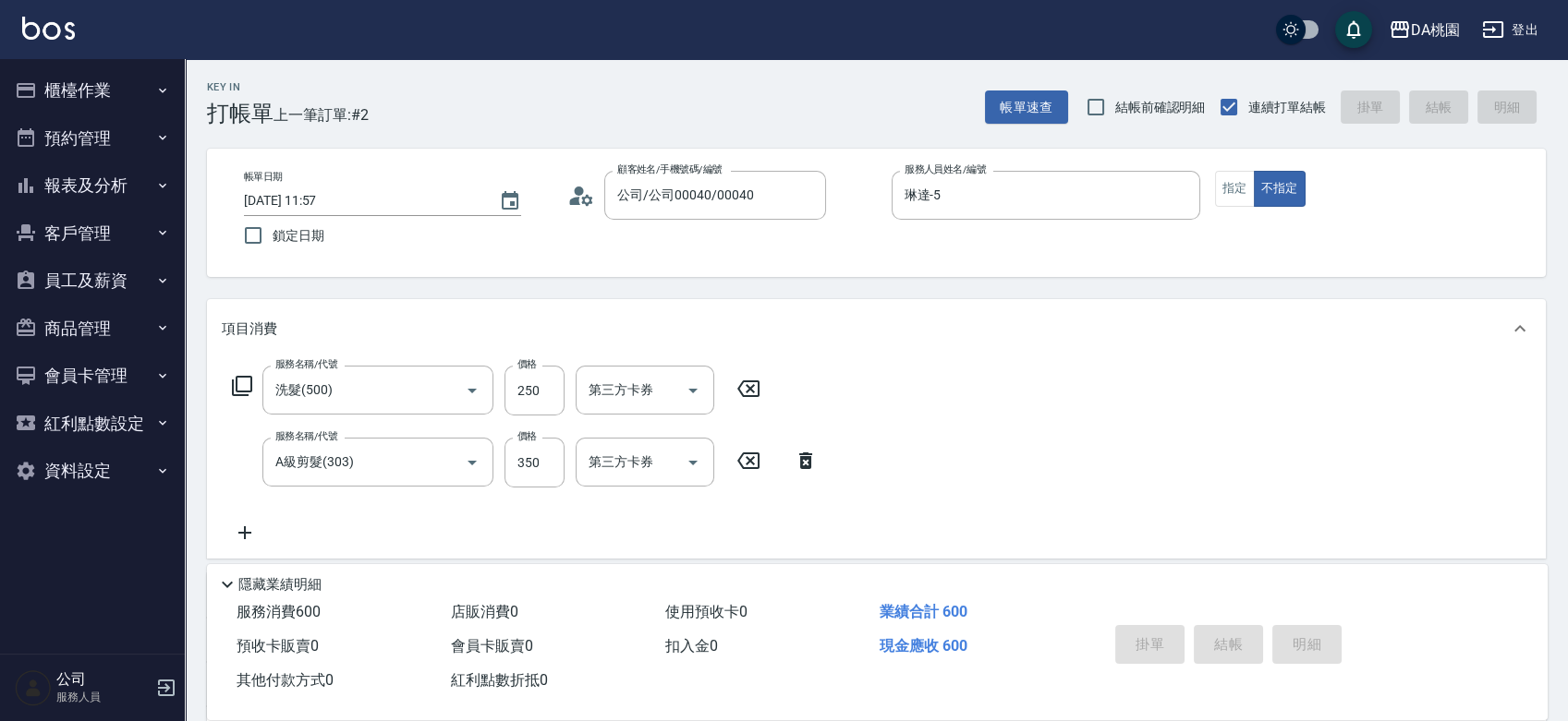
type input "2025/09/24 12:00"
type input "0"
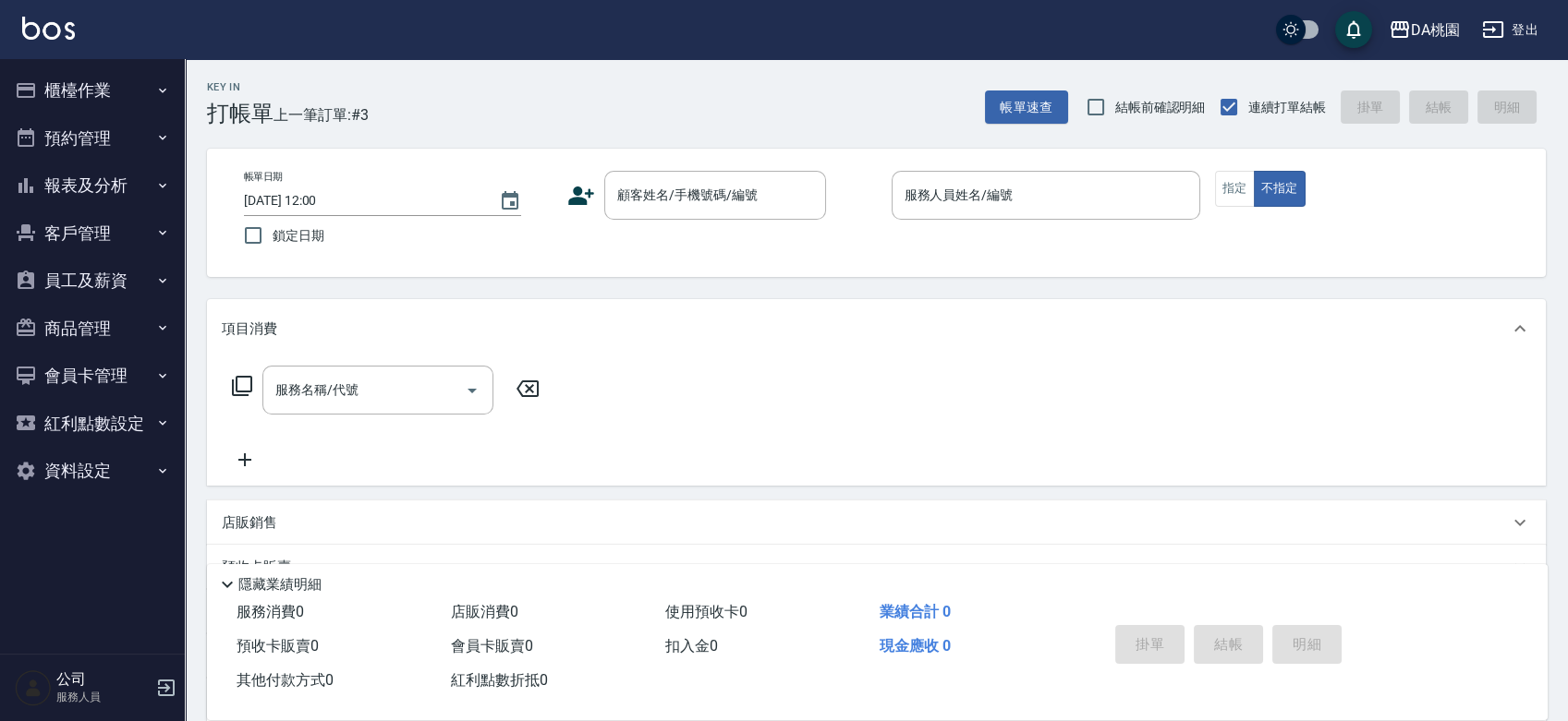
click at [855, 242] on div "帳單日期 2025/09/24 12:00 鎖定日期 顧客姓名/手機號碼/編號 顧客姓名/手機號碼/編號 服務人員姓名/編號 服務人員姓名/編號 指定 不指定" at bounding box center [877, 213] width 1294 height 84
click at [861, 211] on div "顧客姓名/手機號碼/編號 顧客姓名/手機號碼/編號" at bounding box center [721, 195] width 308 height 49
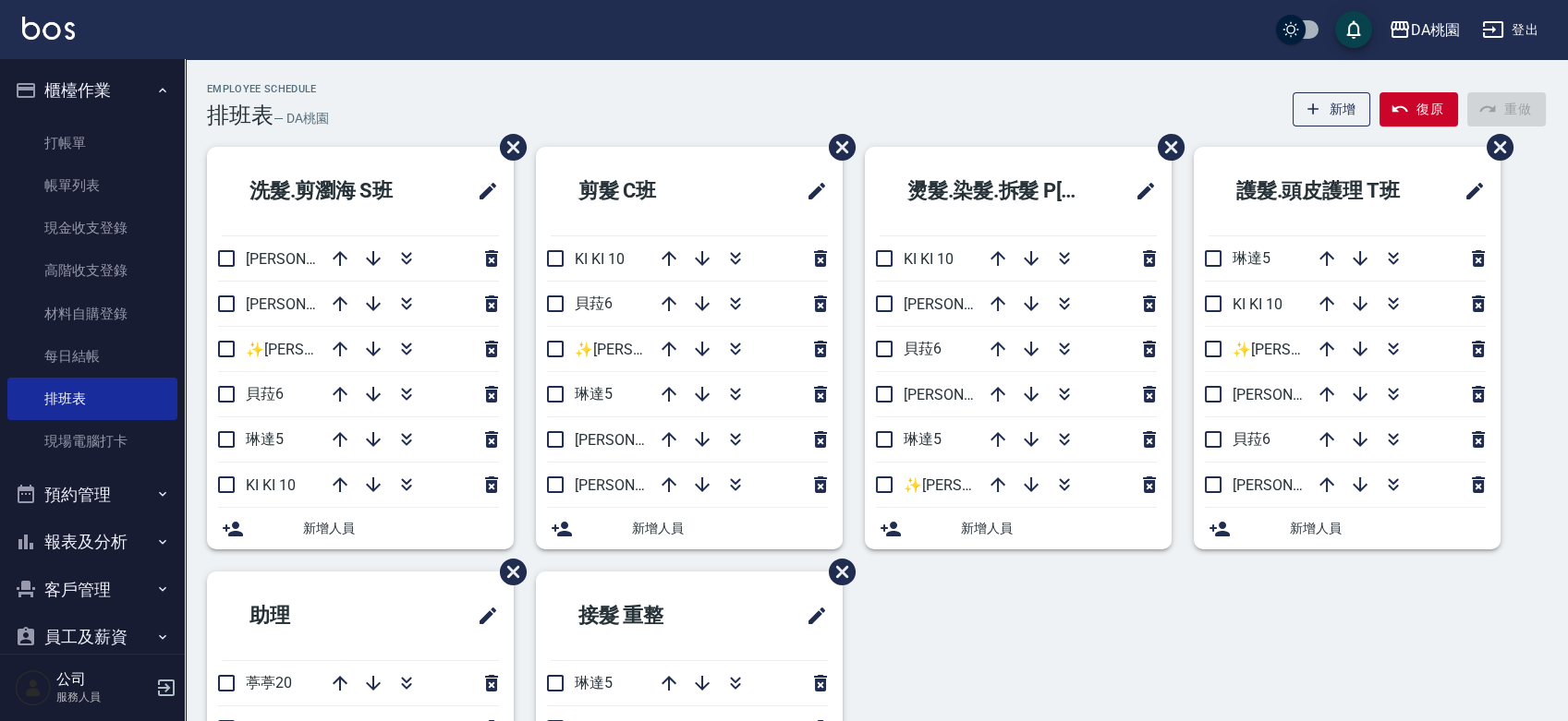
click at [725, 101] on div "Employee Schedule 排班表 — DA桃園 新增 復原 重做" at bounding box center [877, 106] width 1338 height 45
click at [731, 392] on icon "button" at bounding box center [735, 394] width 22 height 22
click at [734, 388] on icon "button" at bounding box center [735, 394] width 22 height 22
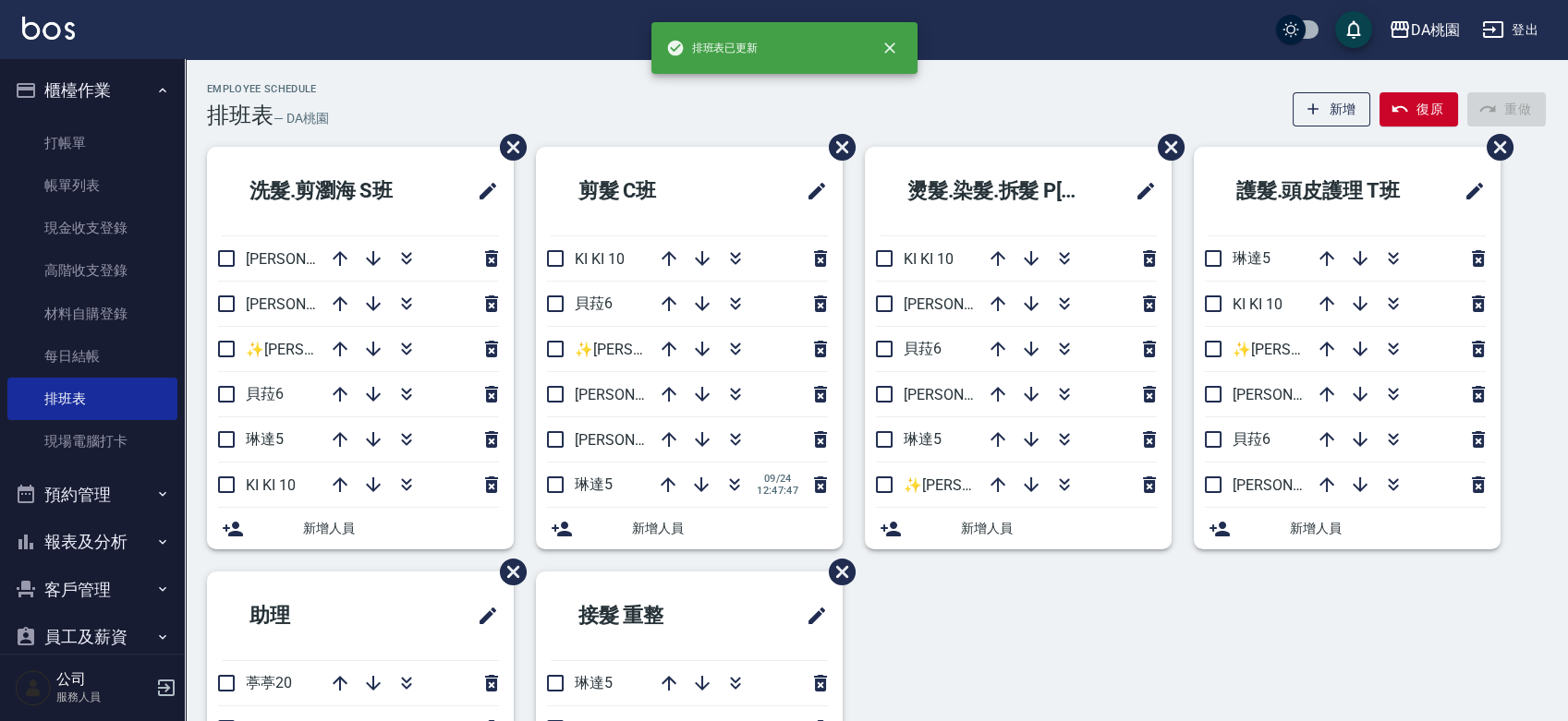
click at [983, 639] on div "洗髮.剪瀏海 S班 愛莉絲3 桑妮8 ✨GARY蓋瑞 ✨16 貝菈6 琳達5 KI KI 10 新增人員 剪髮 C班 KI KI 10 貝菈6 ✨GARY蓋瑞…" at bounding box center [865, 572] width 1361 height 850
